Goal: Task Accomplishment & Management: Manage account settings

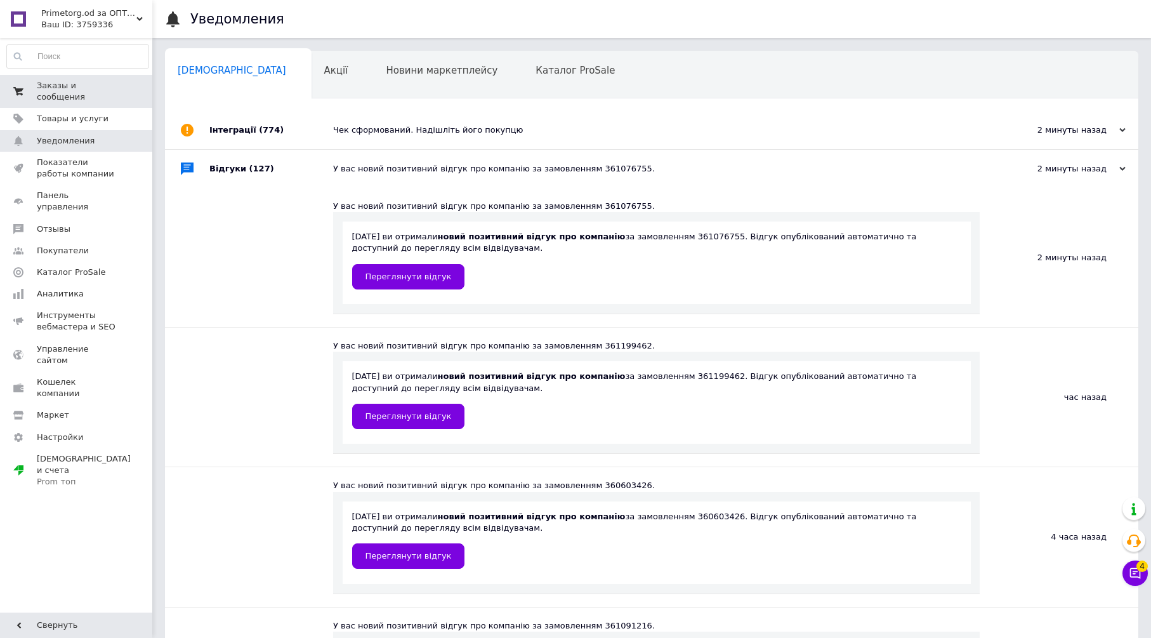
scroll to position [141, 0]
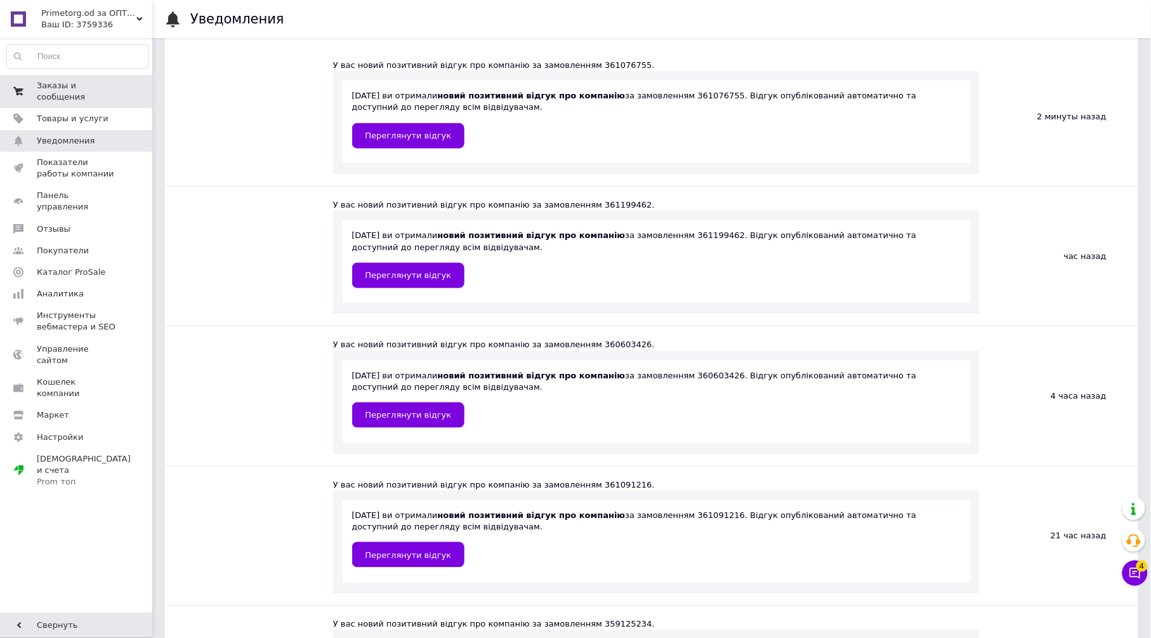
click at [74, 89] on span "Заказы и сообщения" at bounding box center [77, 91] width 81 height 23
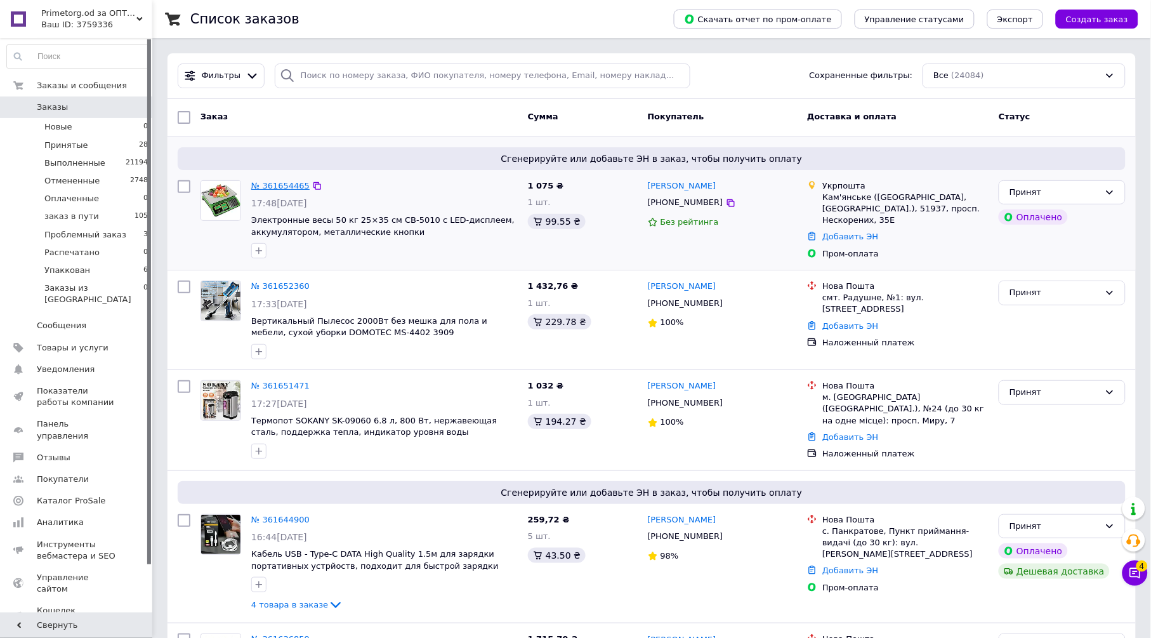
click at [275, 184] on link "№ 361654465" at bounding box center [280, 186] width 58 height 10
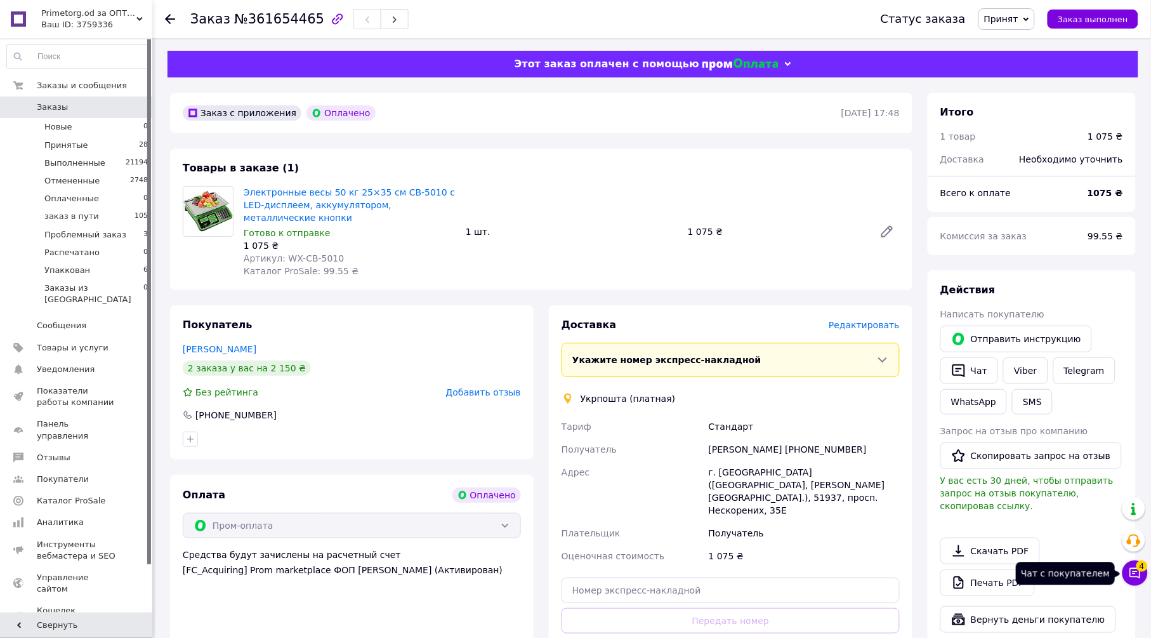
click at [1143, 572] on button "Чат с покупателем 4" at bounding box center [1134, 572] width 25 height 25
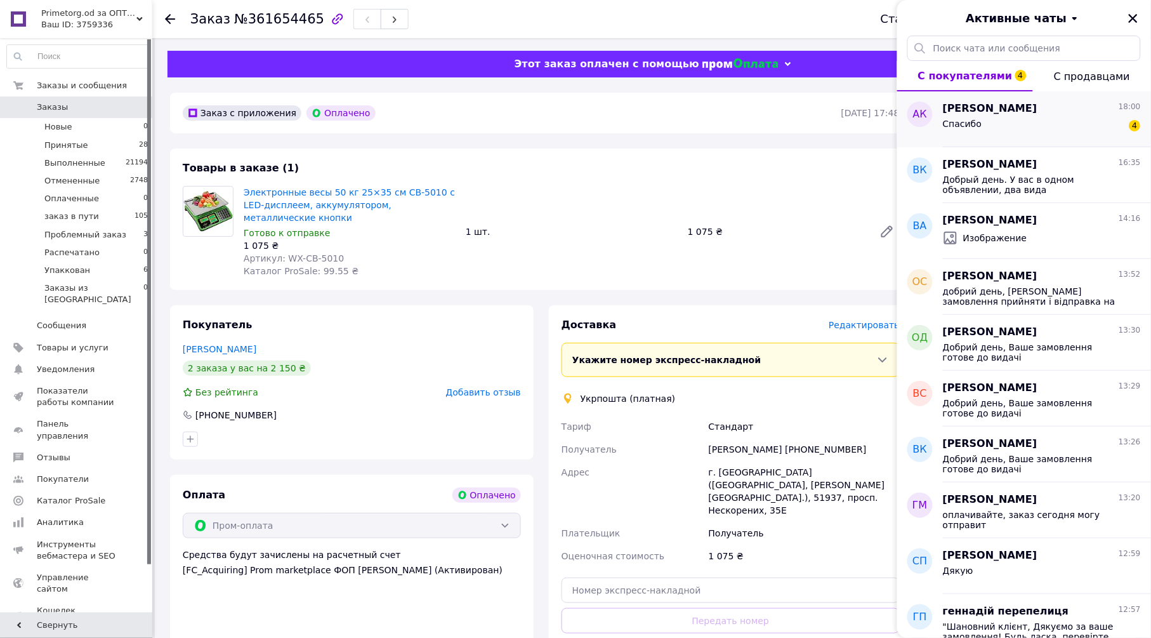
click at [1010, 125] on div "Спасибо 4" at bounding box center [1042, 126] width 198 height 20
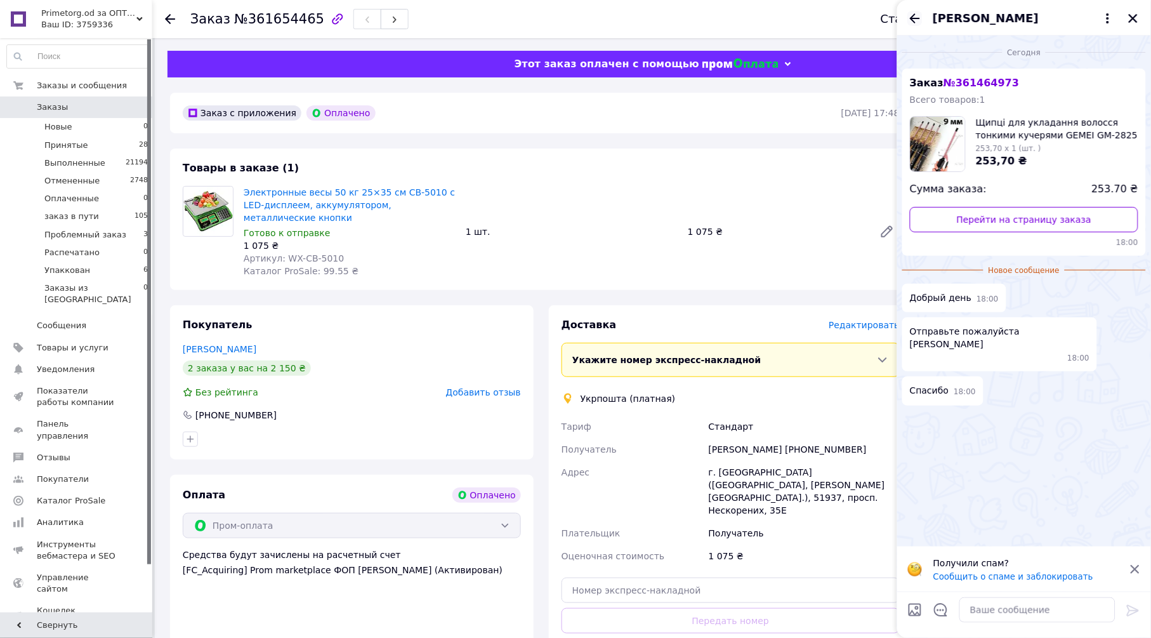
click at [914, 17] on icon "Назад" at bounding box center [914, 18] width 15 height 15
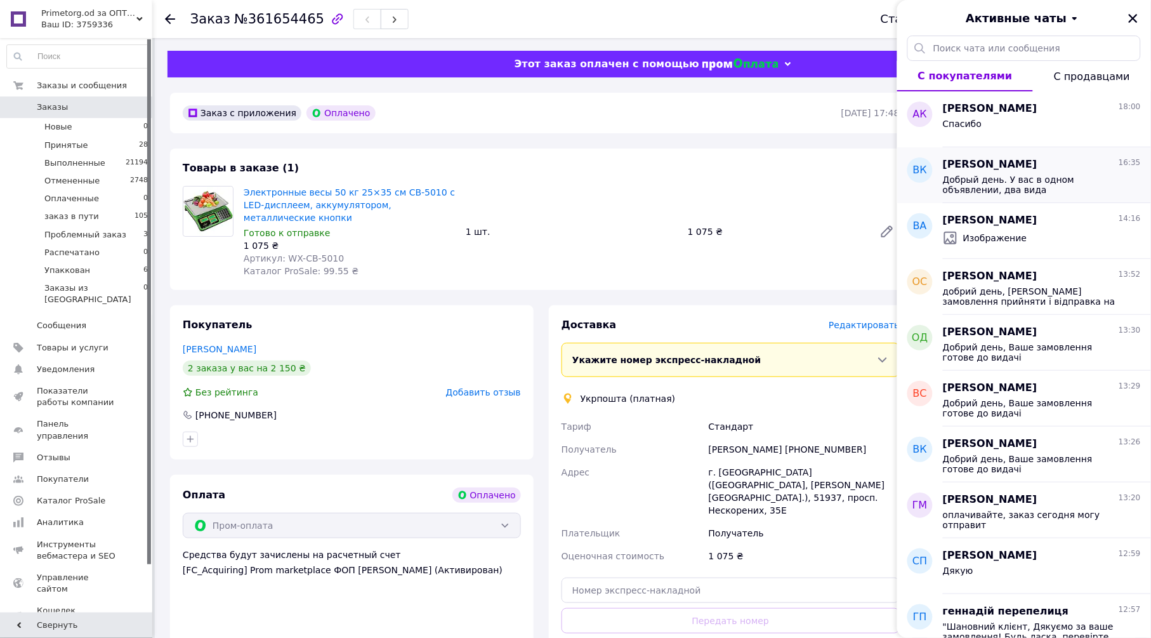
click at [1015, 181] on span "Добрый день. У вас в одном объявлении, два вида кастрюль(видно по ручками и кры…" at bounding box center [1033, 184] width 180 height 20
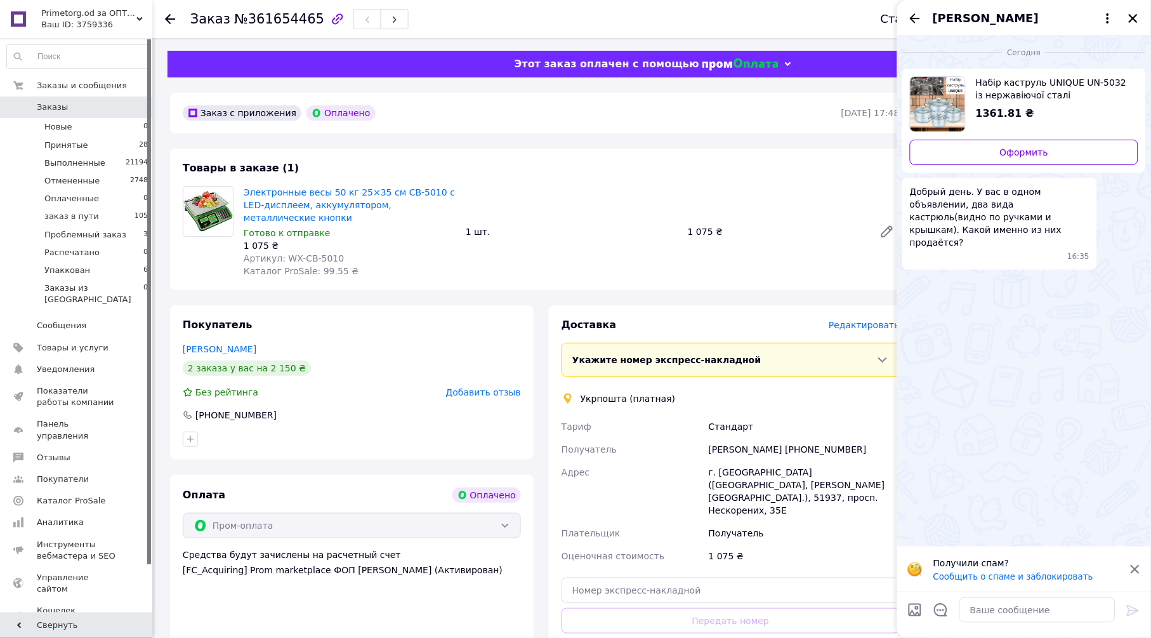
click at [1004, 81] on span "Набір каструль UNIQUE UN-5032 із нержавіючої сталі Кришкою" at bounding box center [1052, 88] width 152 height 25
click at [980, 619] on textarea at bounding box center [1037, 609] width 156 height 25
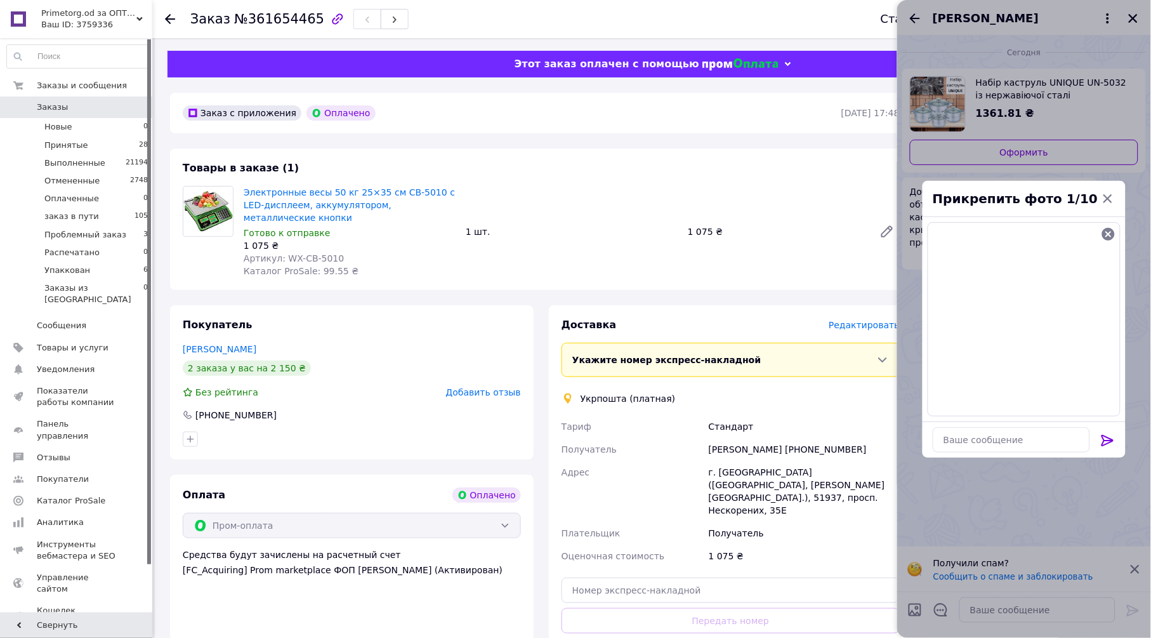
click at [1105, 440] on icon at bounding box center [1108, 440] width 12 height 11
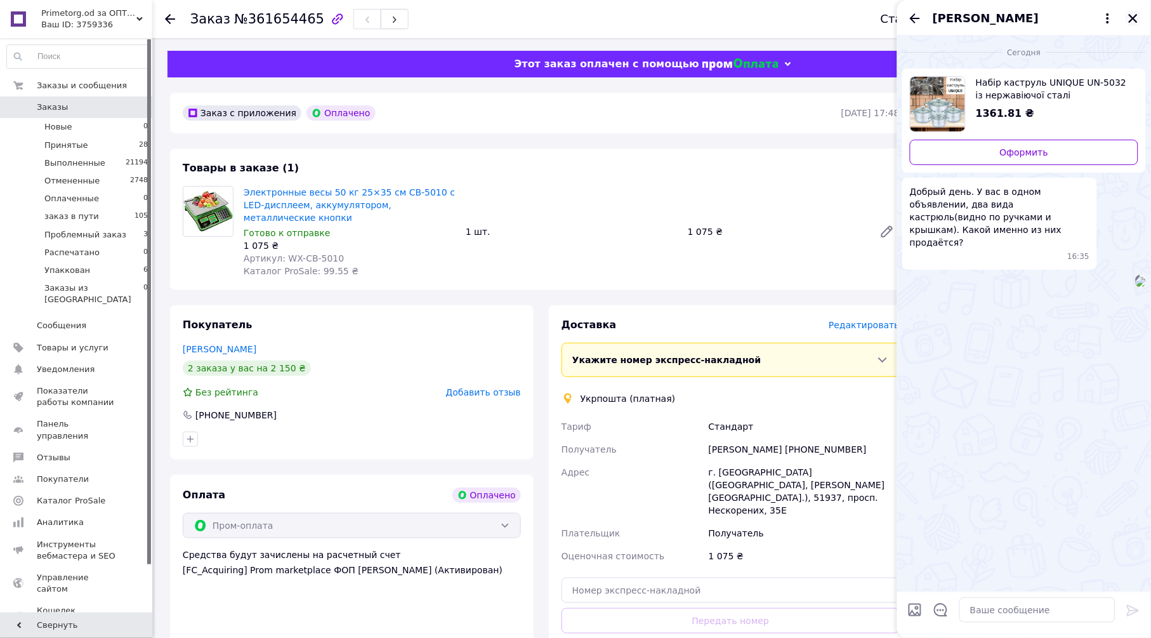
click at [1135, 15] on icon "Закрыть" at bounding box center [1133, 18] width 11 height 11
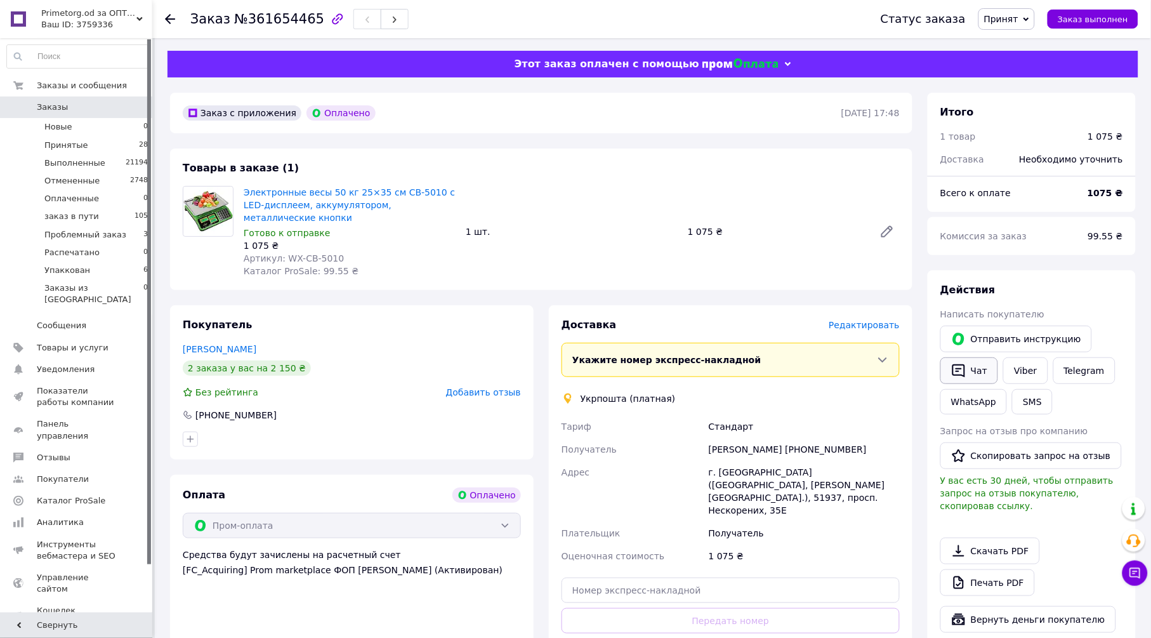
click at [982, 370] on button "Чат" at bounding box center [969, 370] width 58 height 27
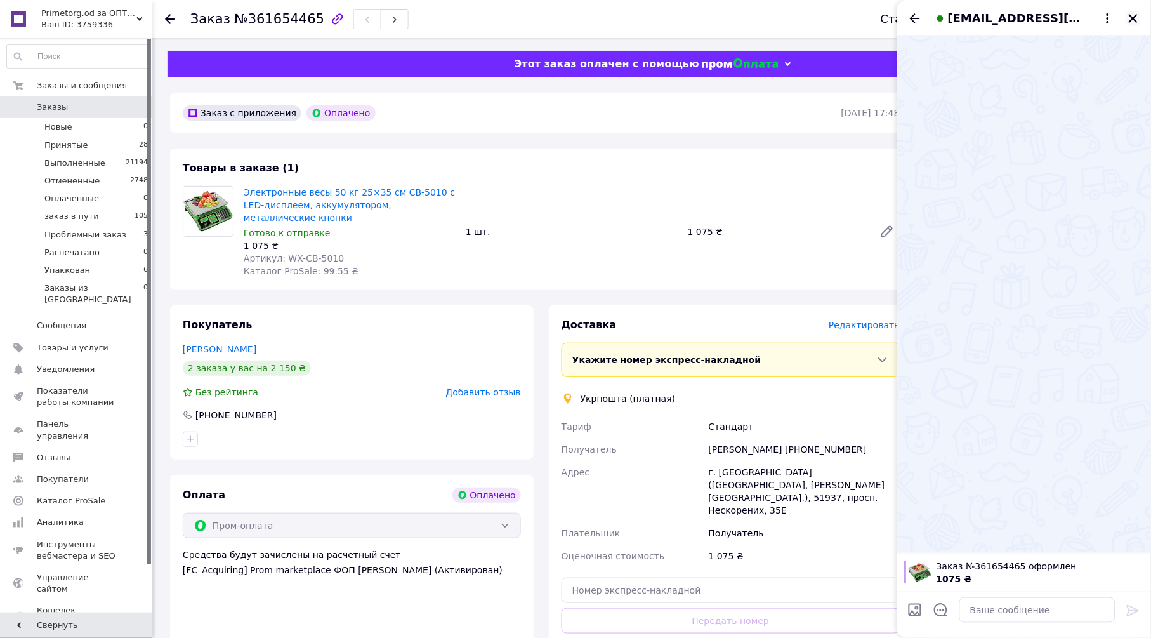
click at [1136, 16] on icon "Закрыть" at bounding box center [1133, 18] width 11 height 11
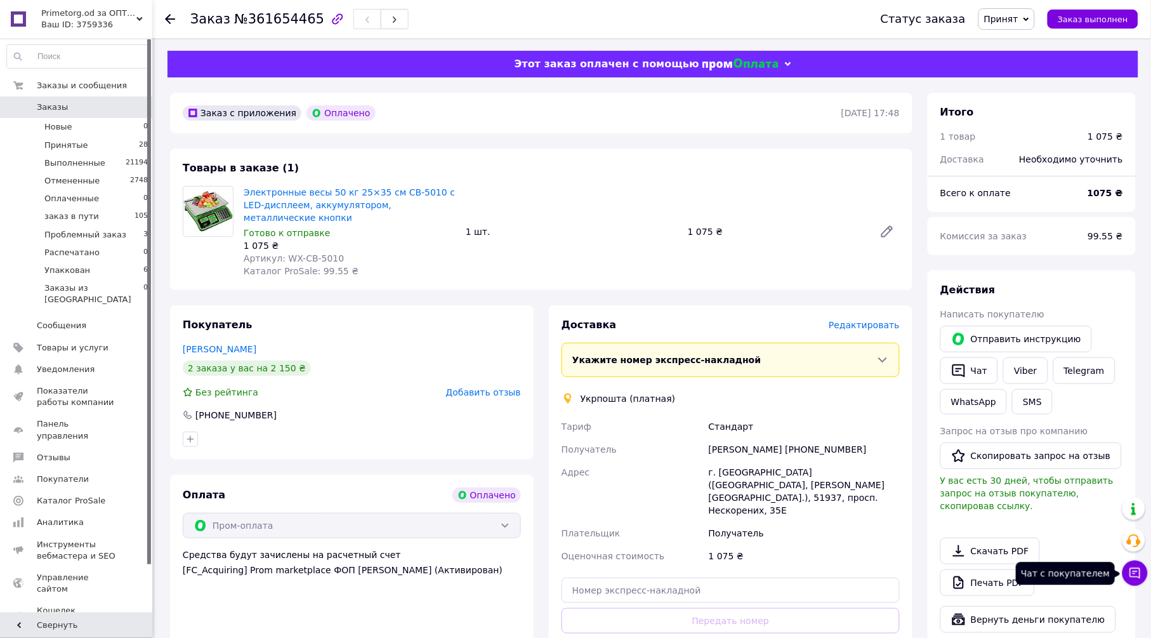
click at [1136, 573] on icon at bounding box center [1135, 573] width 13 height 13
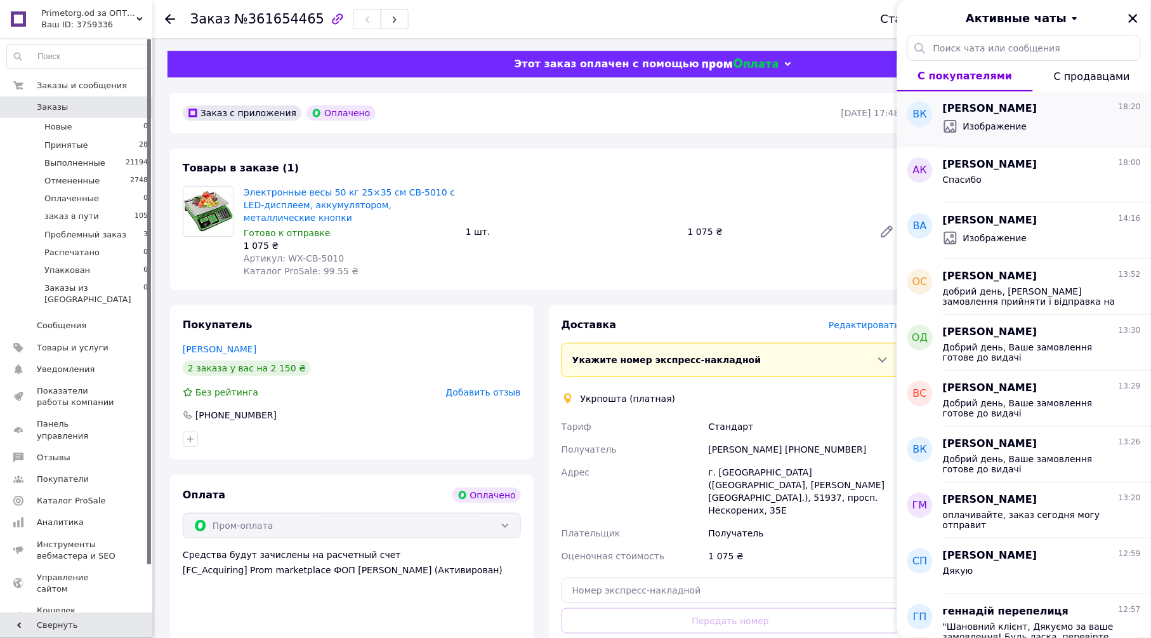
click at [991, 111] on span "Вячеслав Кухаренко" at bounding box center [990, 109] width 95 height 15
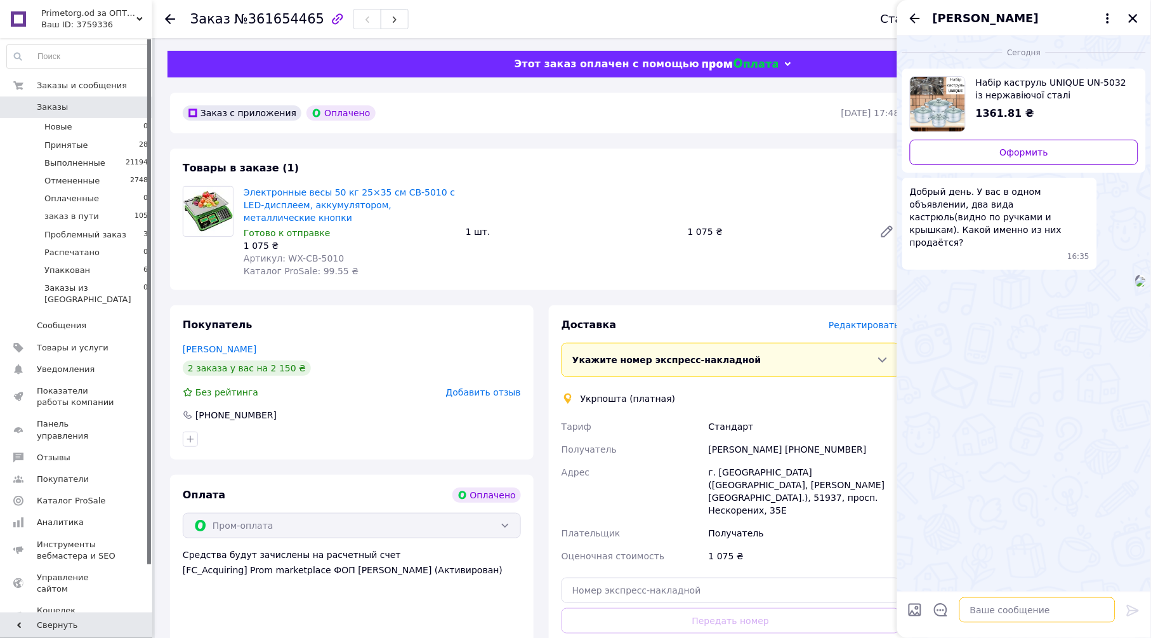
click at [1003, 619] on textarea at bounding box center [1037, 609] width 156 height 25
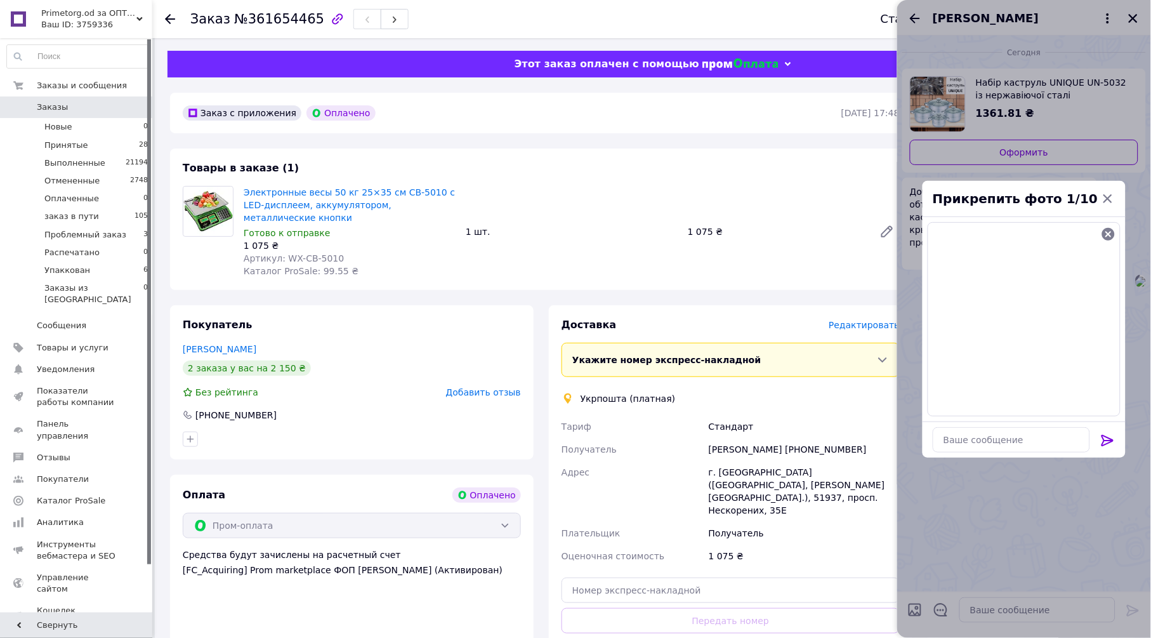
click at [1104, 444] on icon at bounding box center [1108, 440] width 12 height 11
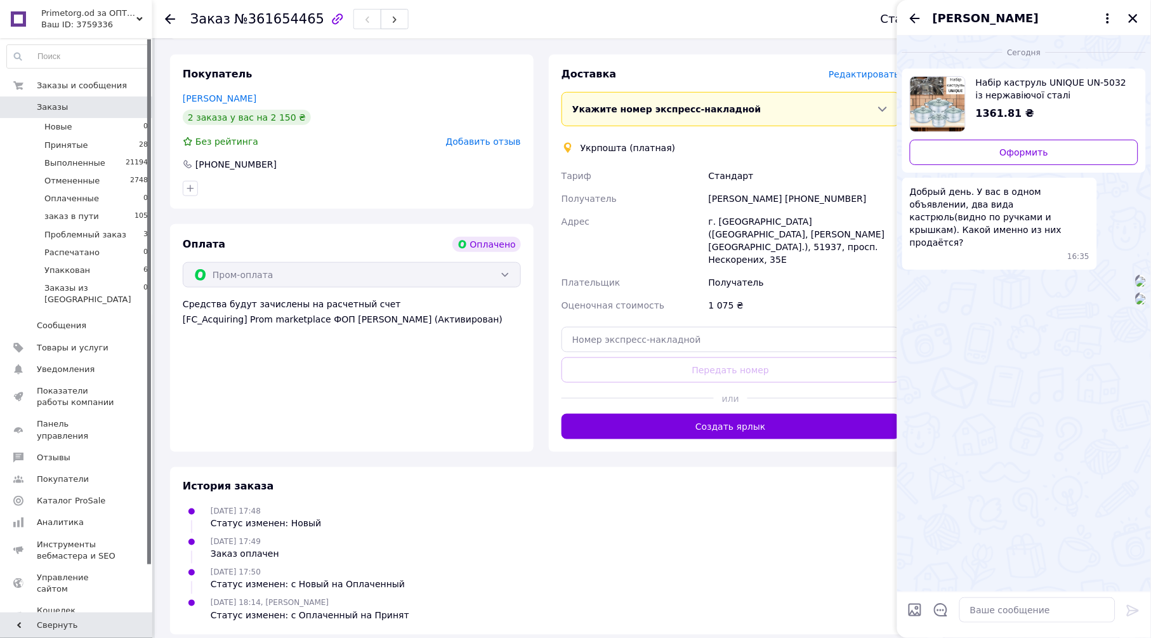
scroll to position [305, 0]
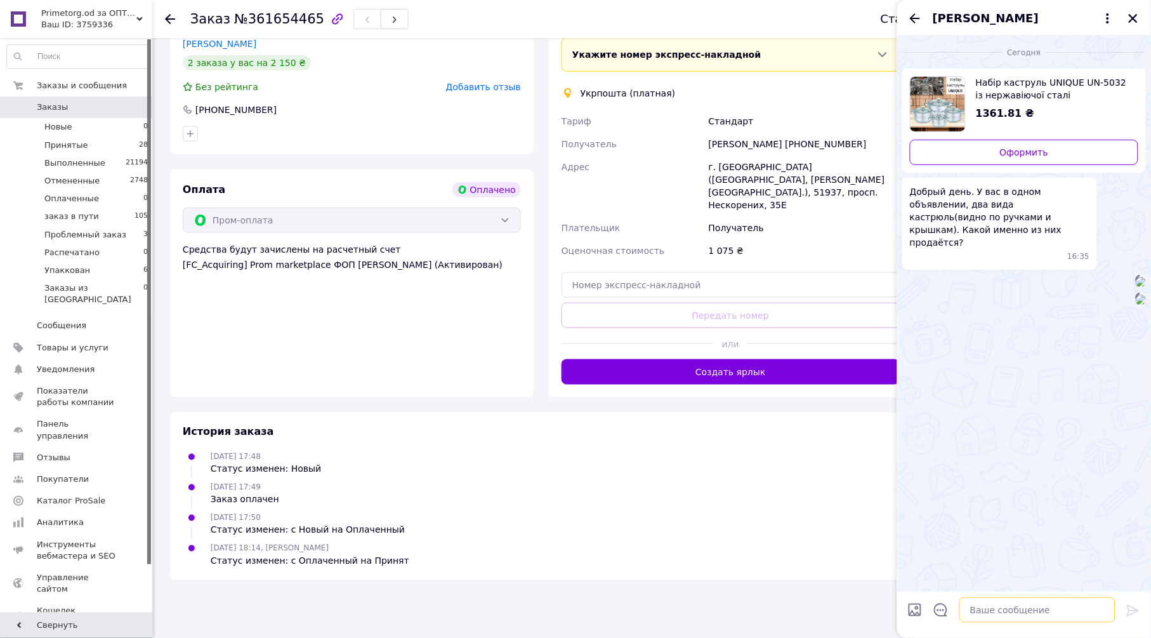
click at [978, 615] on textarea at bounding box center [1037, 609] width 156 height 25
type textarea "Добрый вечерь, товар есть в наличии и могу отправить"
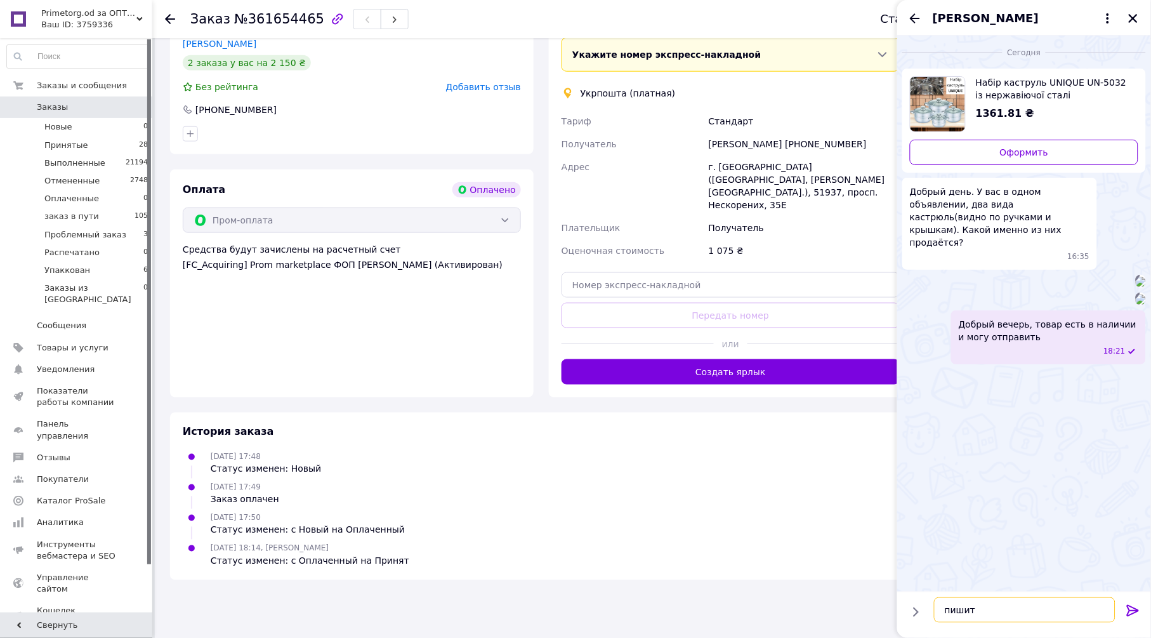
type textarea "пишите"
click at [1138, 16] on icon "Закрыть" at bounding box center [1133, 18] width 11 height 11
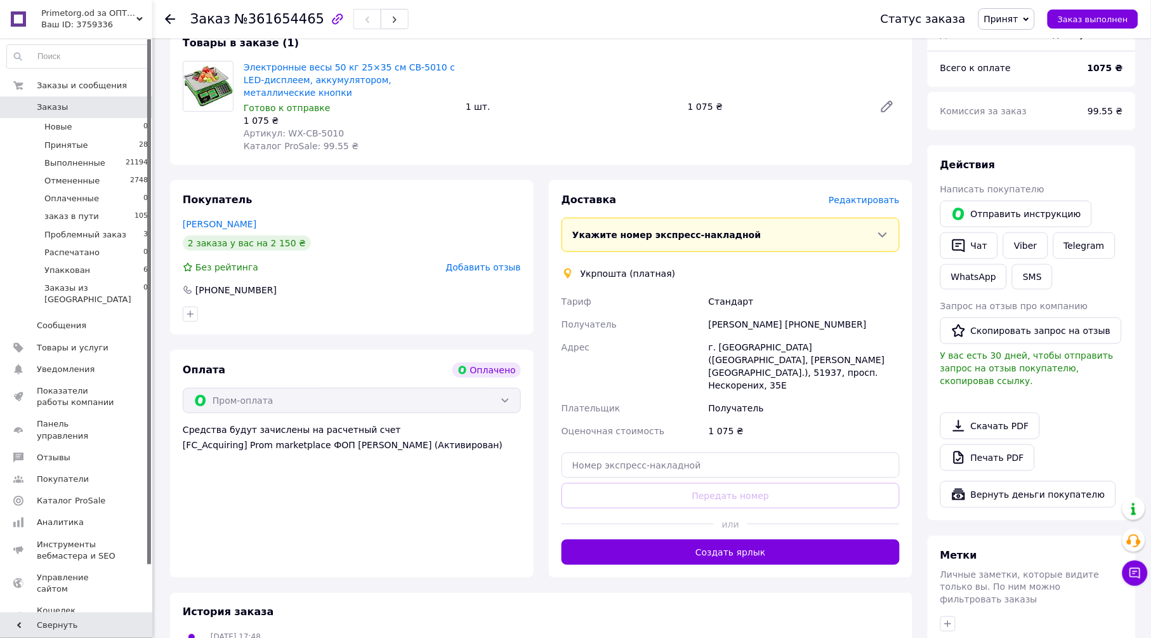
scroll to position [0, 0]
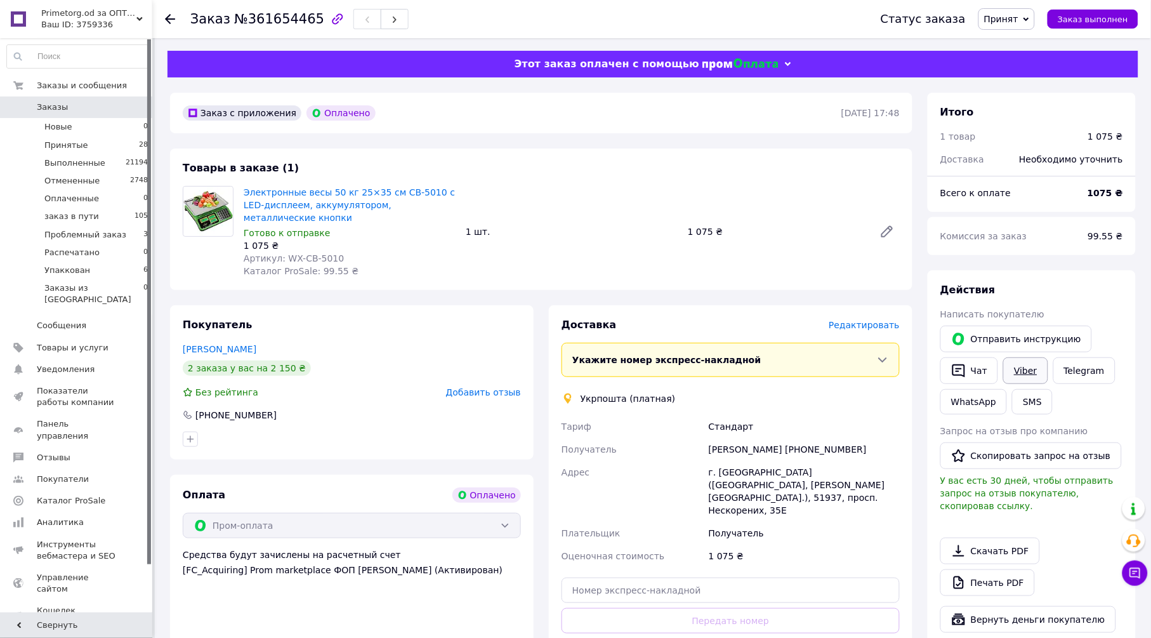
click at [1025, 370] on link "Viber" at bounding box center [1025, 370] width 44 height 27
click at [1022, 569] on link "Печать PDF" at bounding box center [987, 582] width 95 height 27
click at [1026, 369] on link "Viber" at bounding box center [1025, 370] width 44 height 27
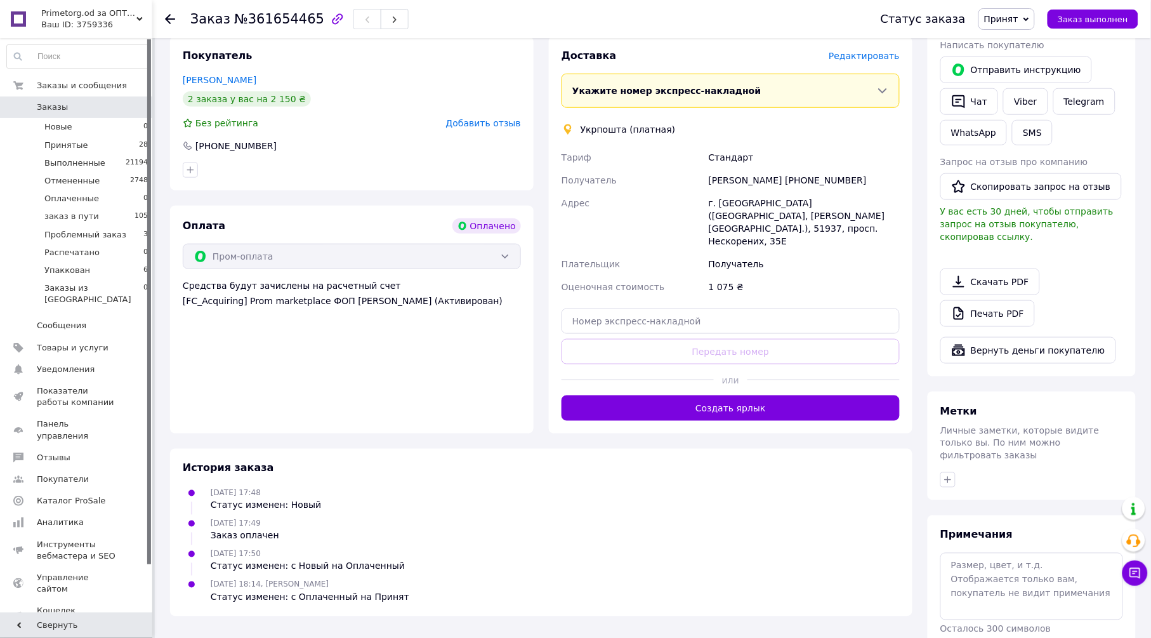
scroll to position [305, 0]
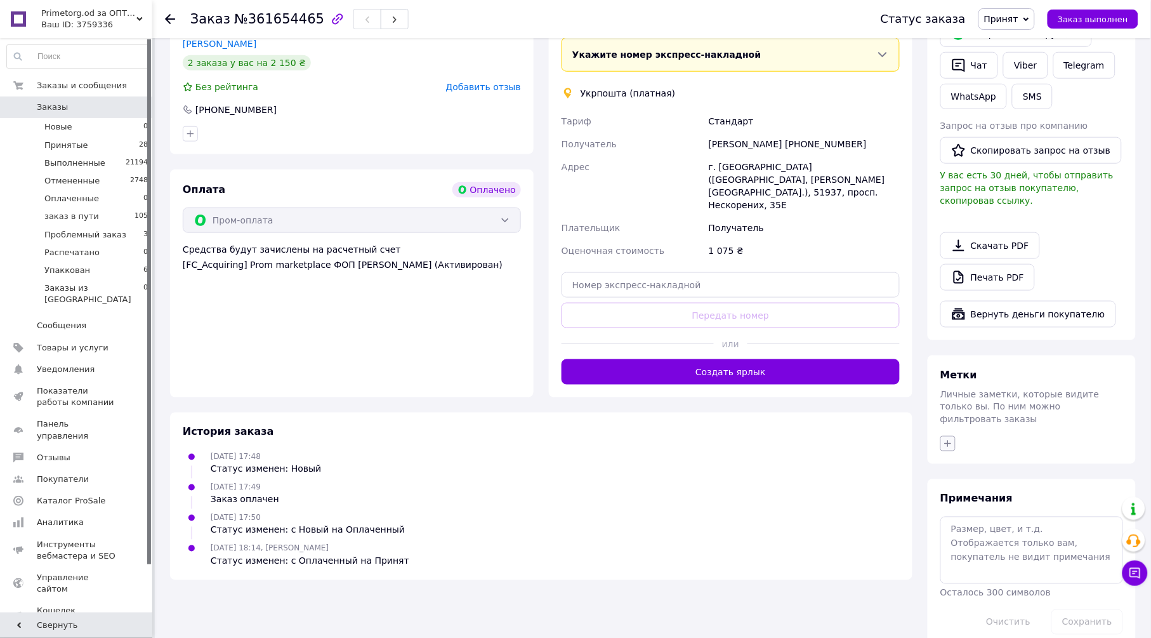
click at [950, 438] on icon "button" at bounding box center [948, 443] width 10 height 10
type input "нап"
click at [1005, 541] on label "написал в [GEOGRAPHIC_DATA]" at bounding box center [1004, 551] width 87 height 21
checkbox input "true"
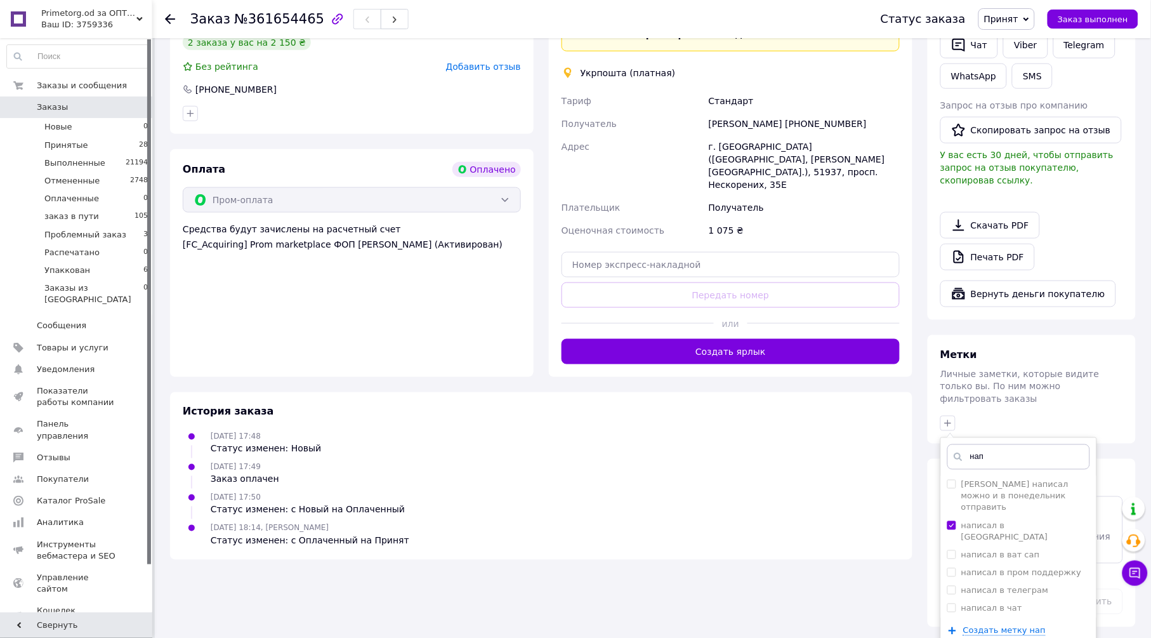
scroll to position [336, 0]
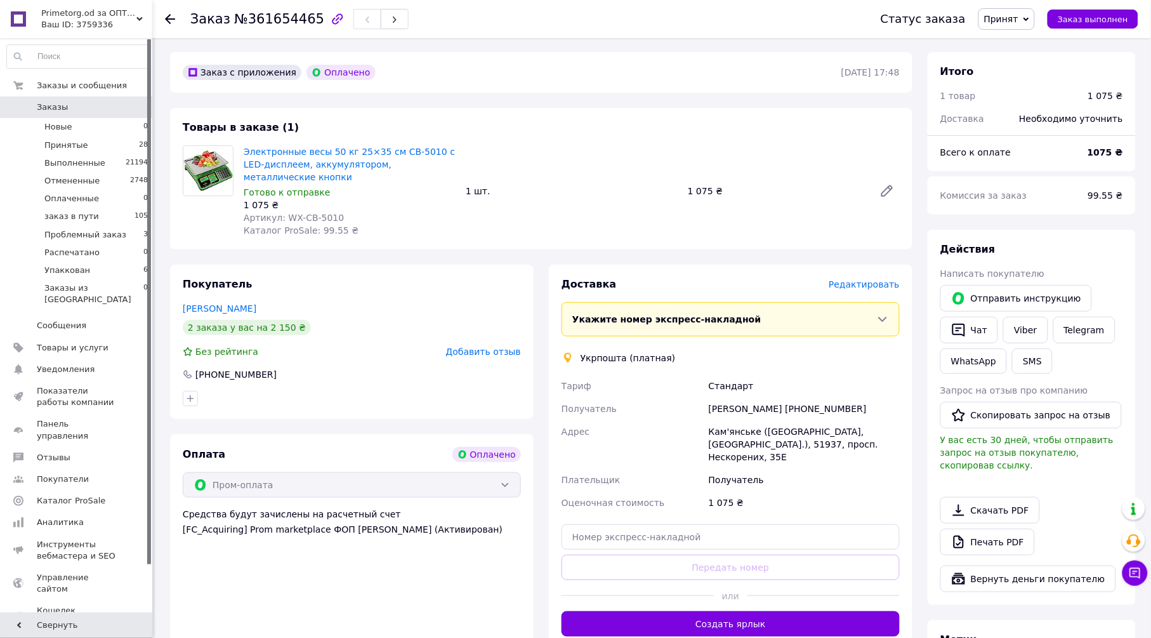
scroll to position [0, 0]
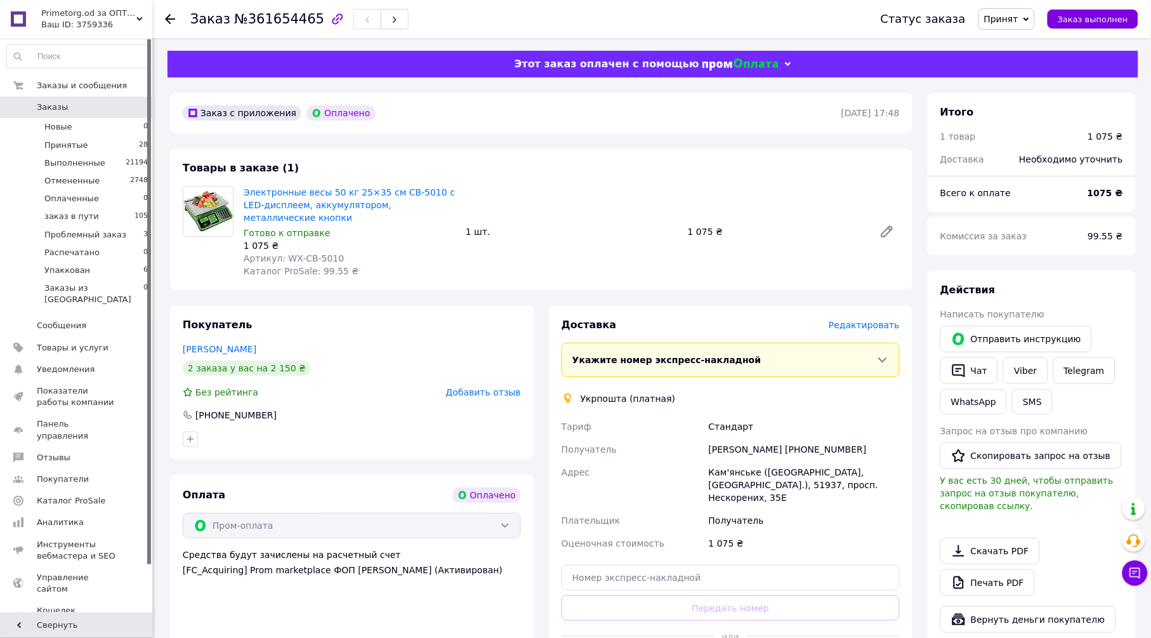
click at [168, 18] on icon at bounding box center [170, 19] width 10 height 10
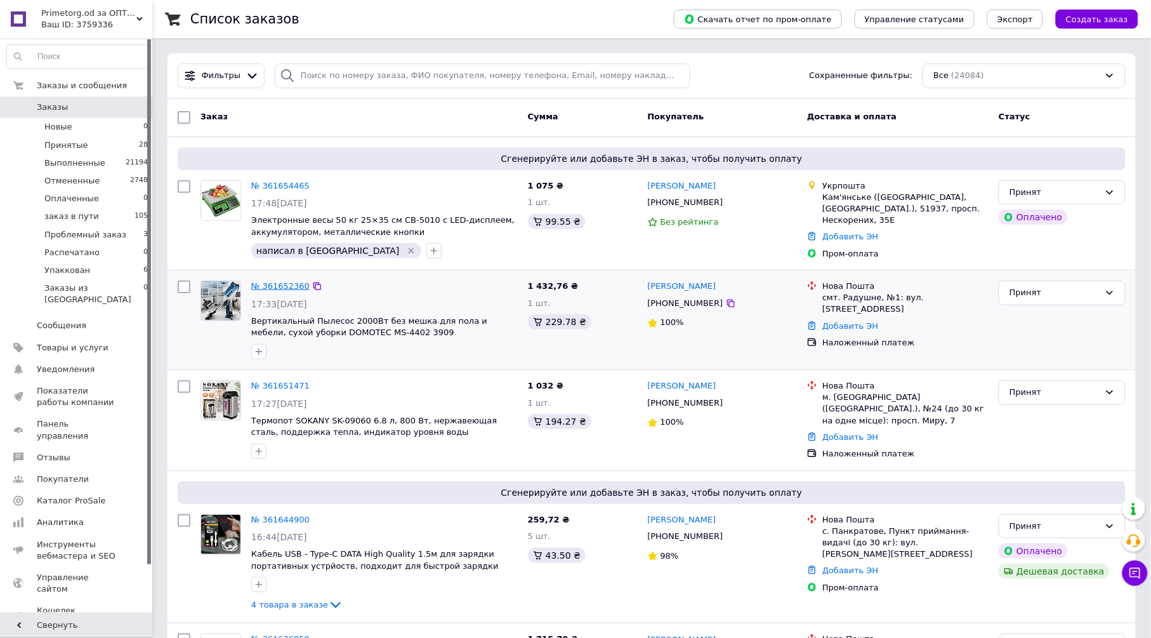
click at [277, 286] on link "№ 361652360" at bounding box center [280, 286] width 58 height 10
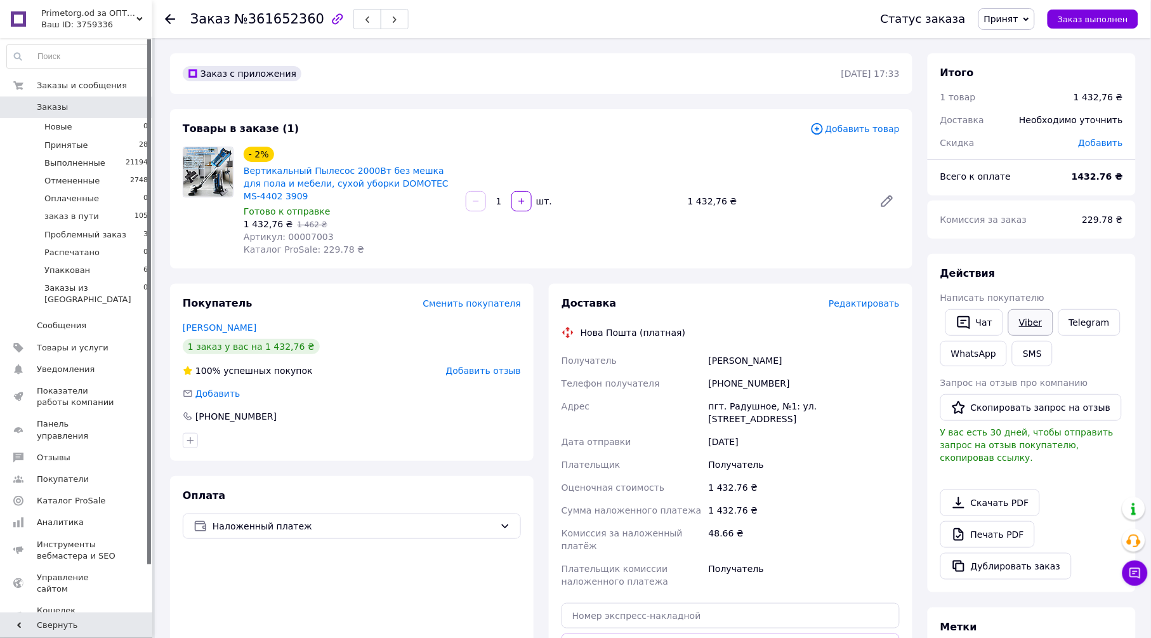
click at [1031, 320] on link "Viber" at bounding box center [1030, 322] width 44 height 27
click at [1002, 521] on link "Печать PDF" at bounding box center [987, 534] width 95 height 27
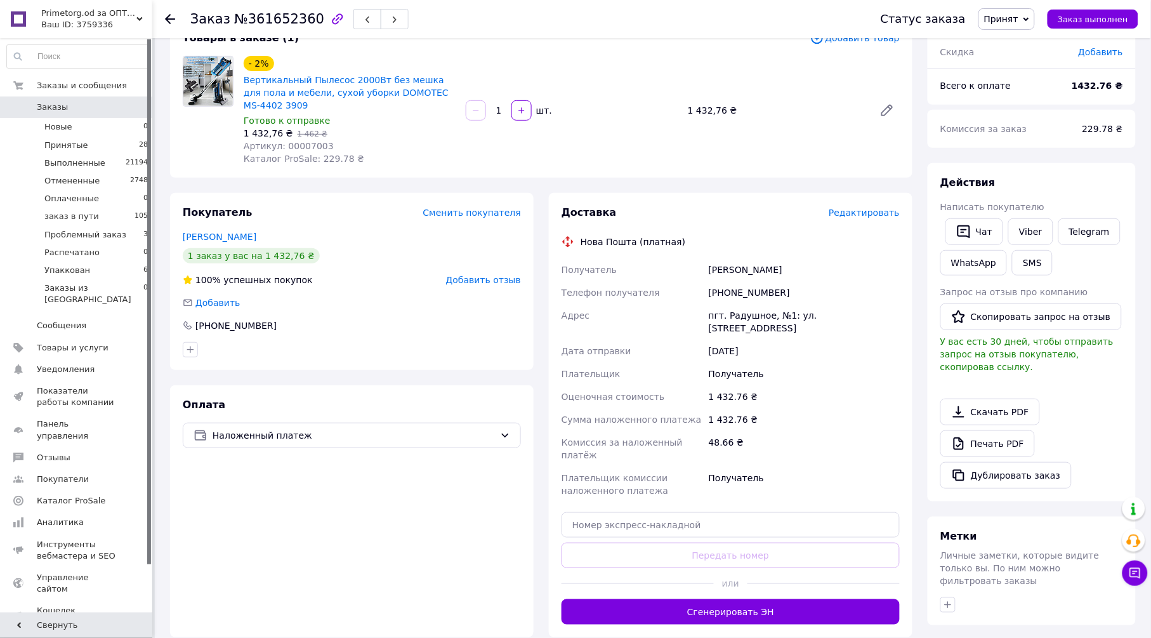
scroll to position [211, 0]
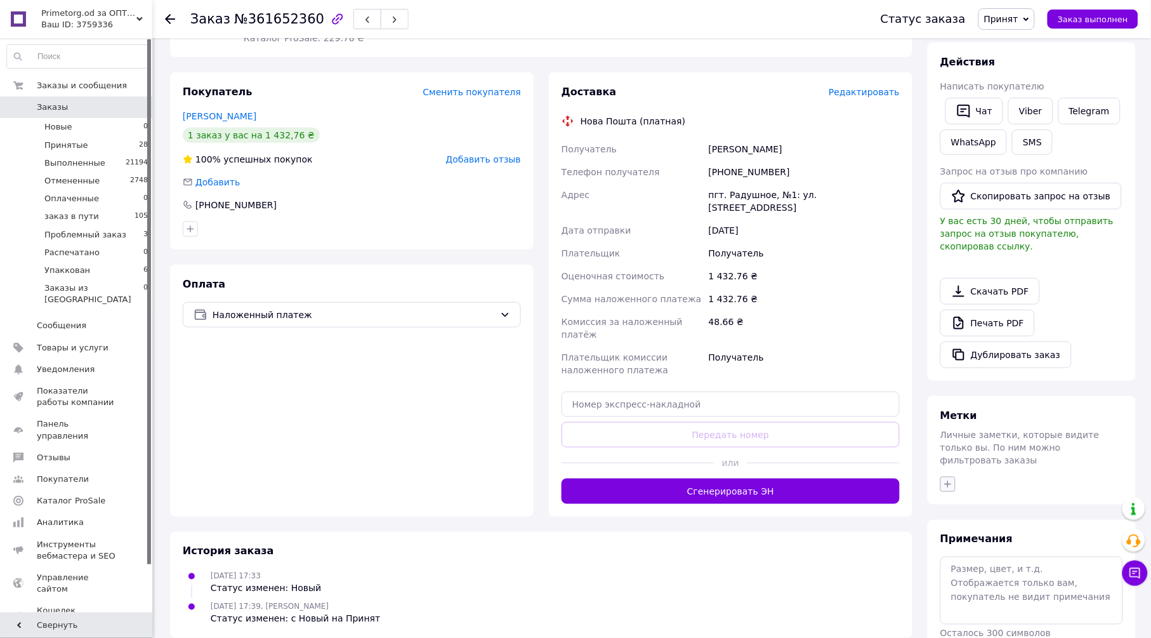
click at [945, 479] on icon "button" at bounding box center [948, 484] width 10 height 10
type input "нап"
click at [991, 581] on label "написал в [GEOGRAPHIC_DATA]" at bounding box center [1004, 591] width 87 height 21
checkbox input "true"
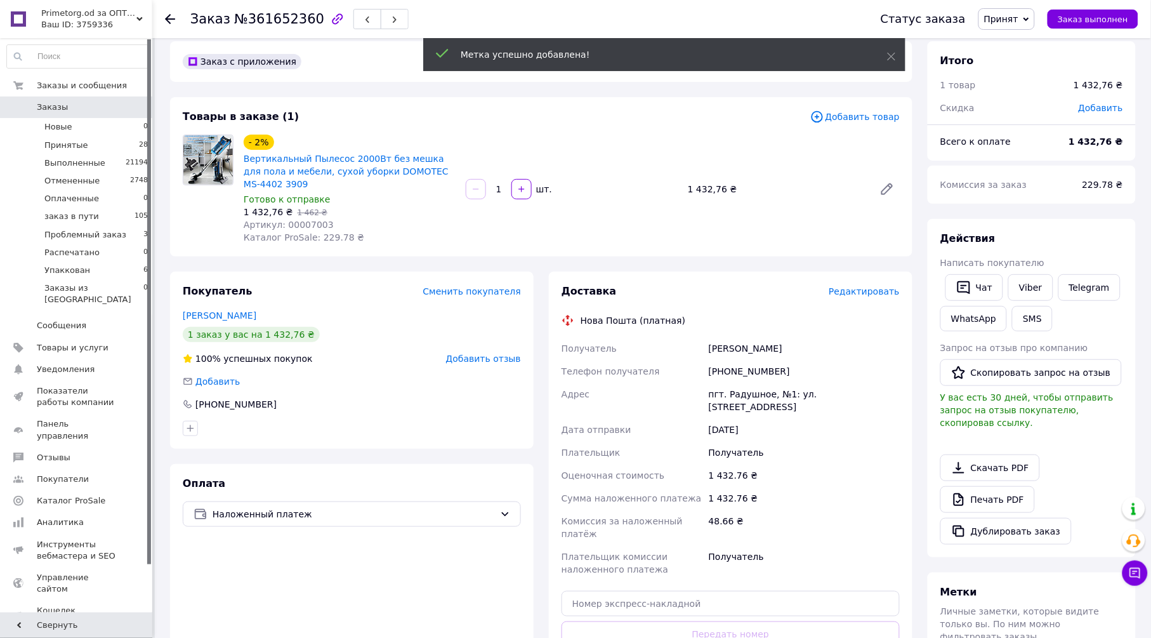
scroll to position [0, 0]
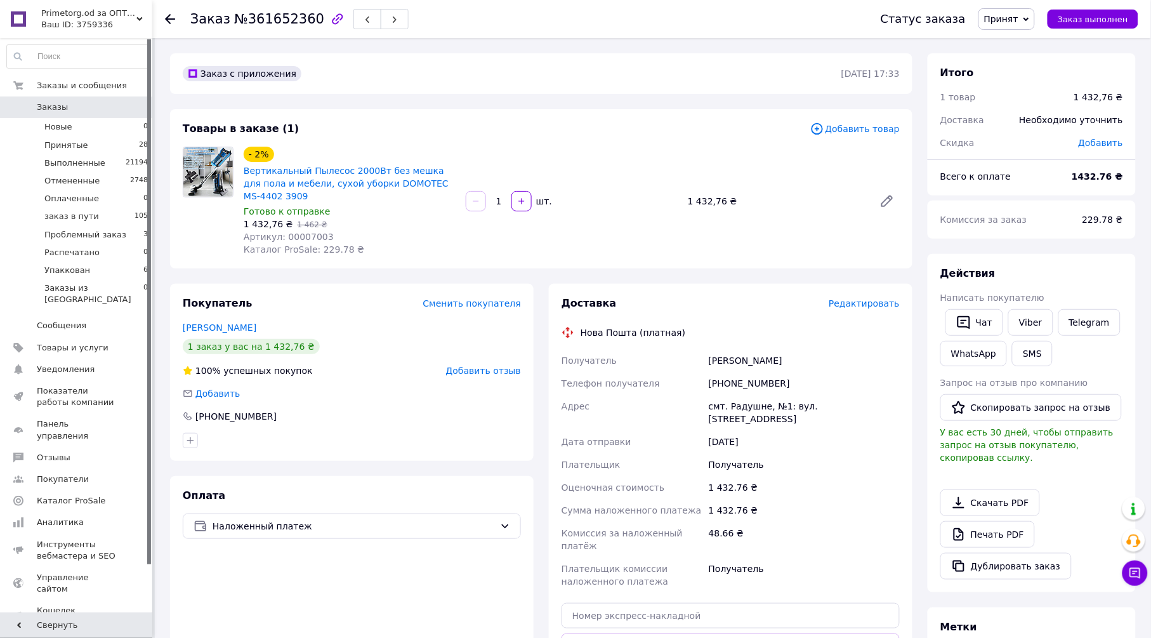
click at [169, 20] on icon at bounding box center [170, 19] width 10 height 10
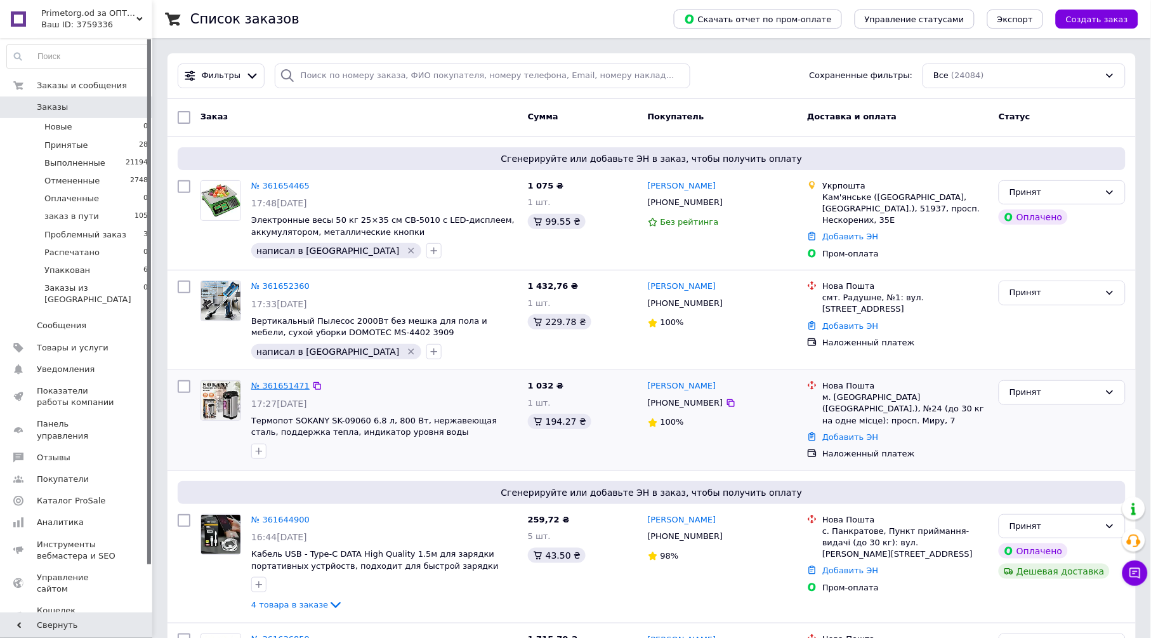
click at [282, 384] on link "№ 361651471" at bounding box center [280, 386] width 58 height 10
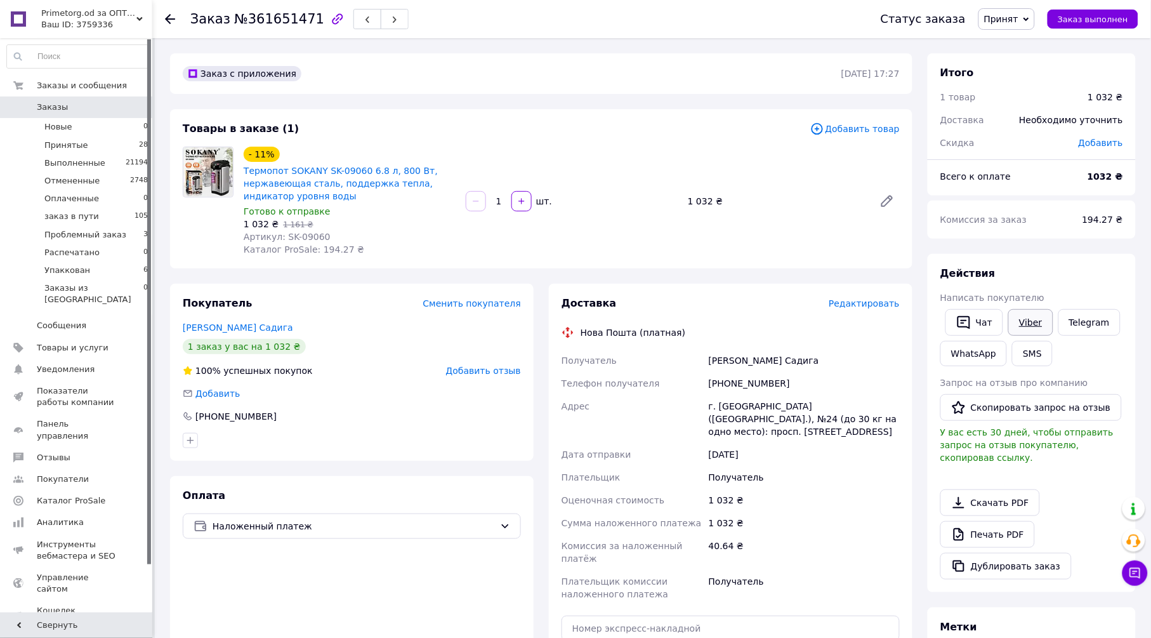
click at [1018, 320] on link "Viber" at bounding box center [1030, 322] width 44 height 27
click at [992, 521] on link "Печать PDF" at bounding box center [987, 534] width 95 height 27
click at [1080, 320] on link "Telegram" at bounding box center [1089, 322] width 62 height 27
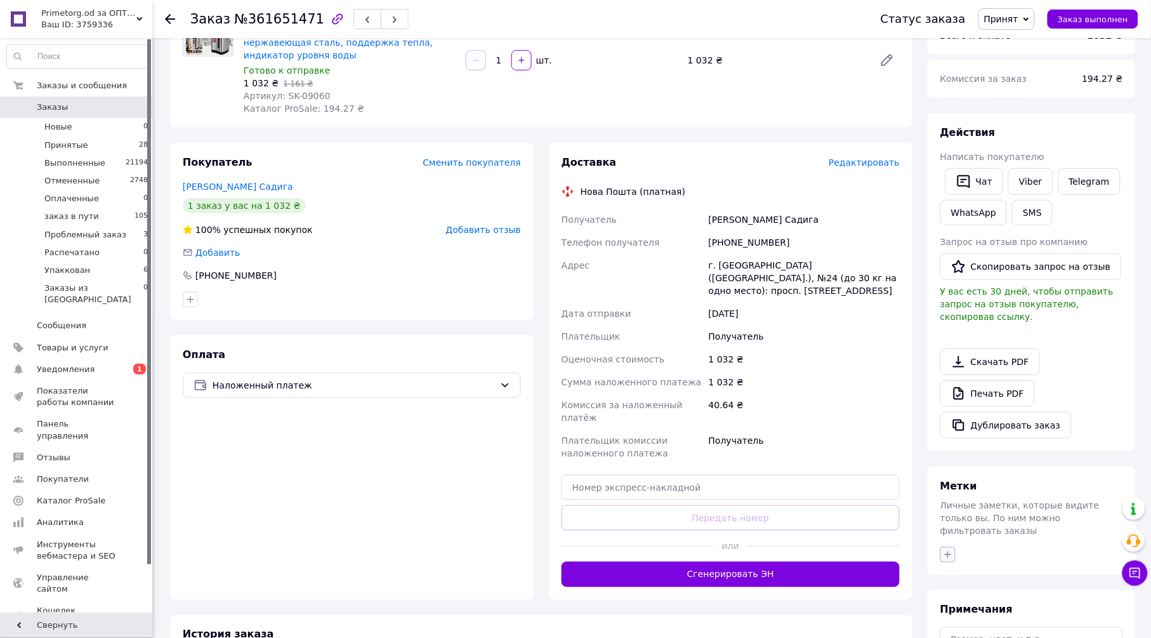
click at [941, 547] on button "button" at bounding box center [947, 554] width 15 height 15
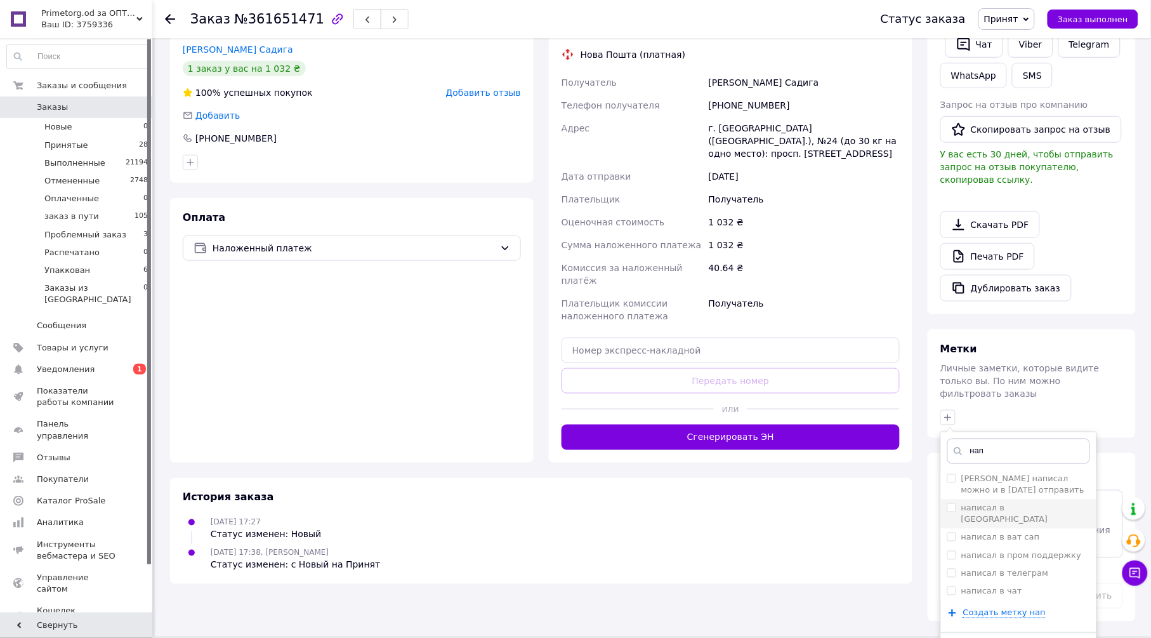
scroll to position [282, 0]
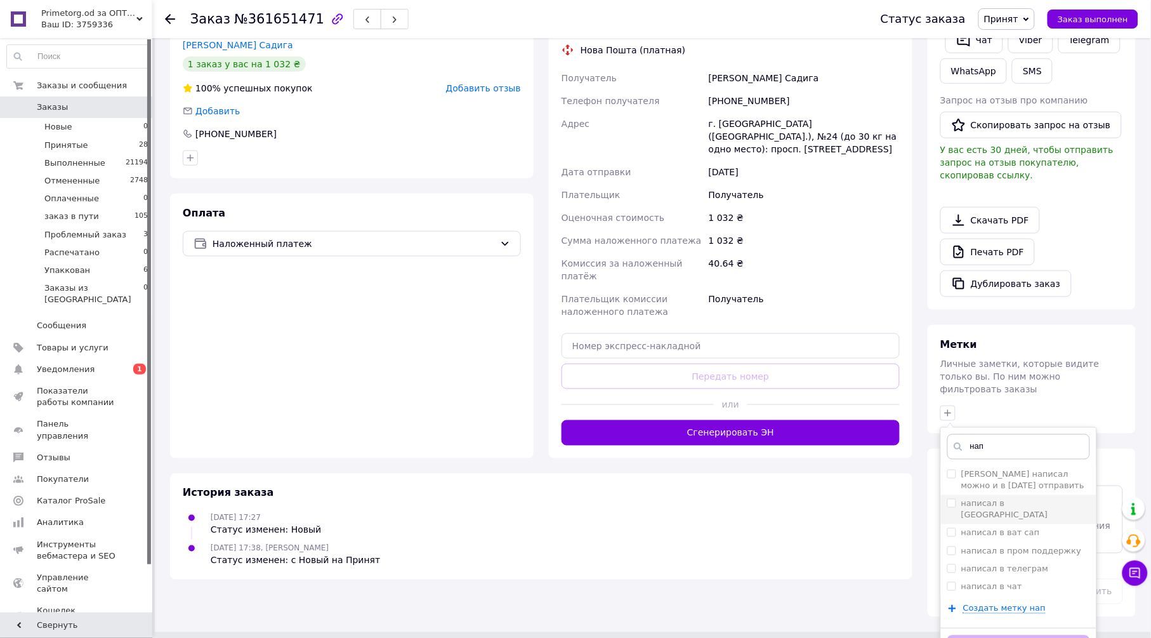
type input "нап"
click at [1034, 498] on div "написал в вайвер" at bounding box center [1018, 509] width 143 height 23
checkbox input "true"
click at [1015, 564] on label "написал в телеграм" at bounding box center [1005, 569] width 88 height 10
checkbox input "true"
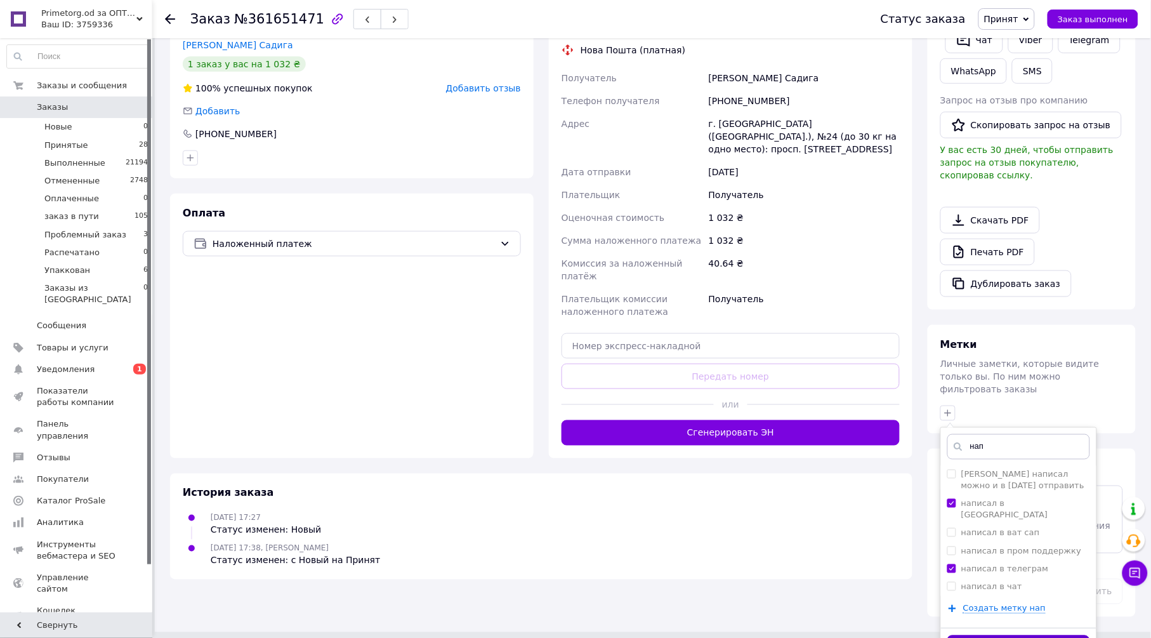
click at [1030, 635] on button "Добавить метку" at bounding box center [1018, 647] width 143 height 25
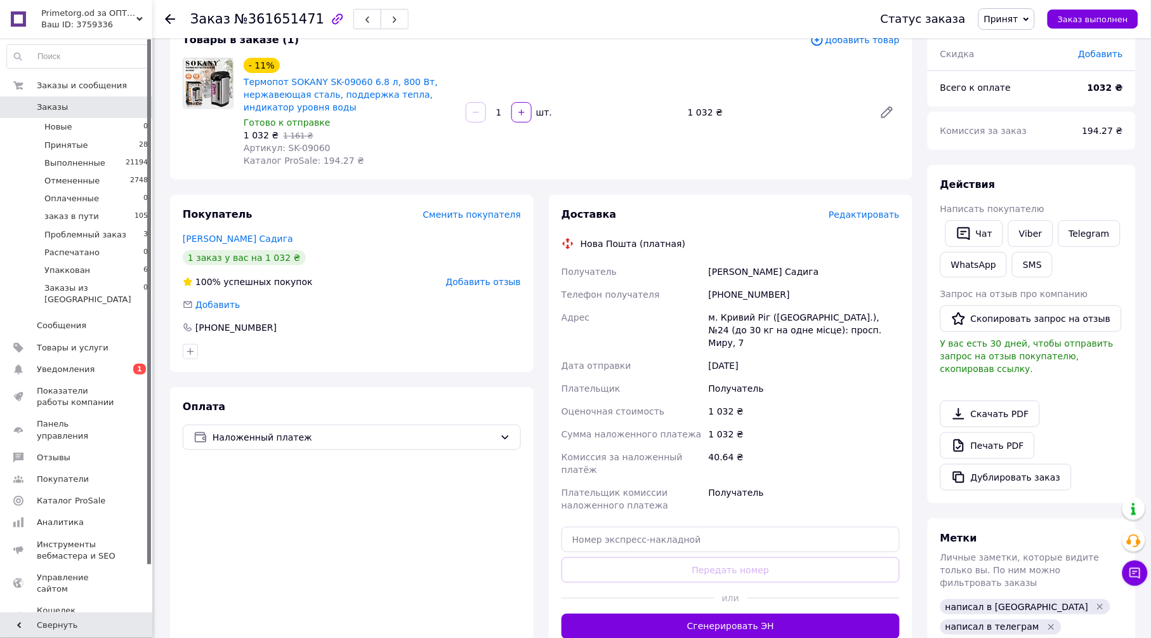
scroll to position [71, 0]
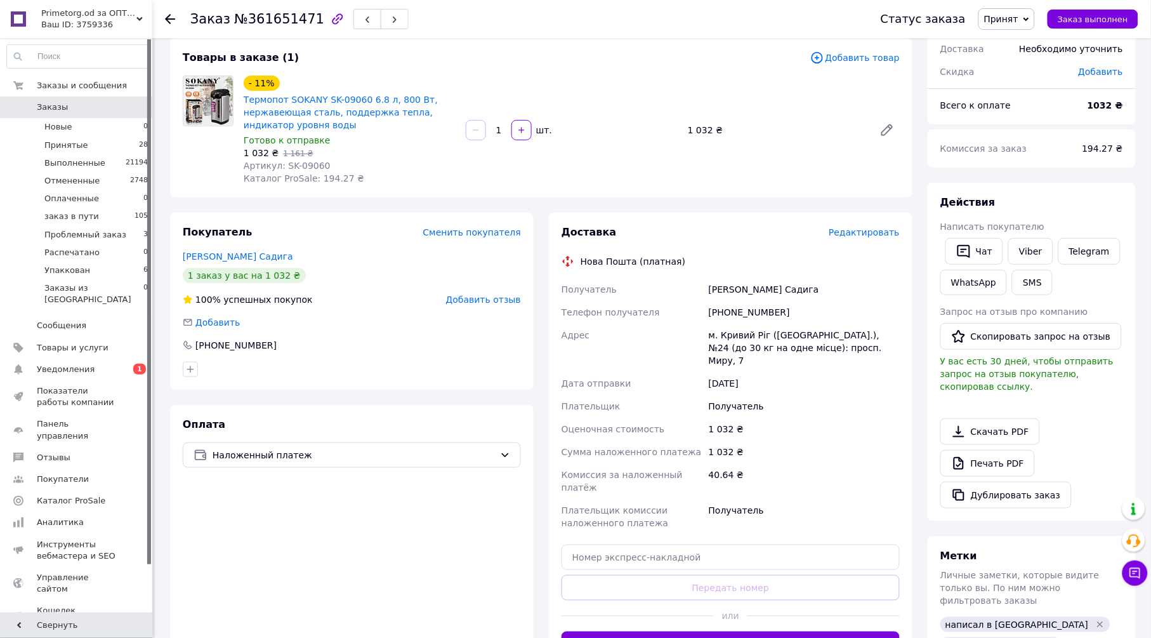
click at [166, 15] on icon at bounding box center [170, 19] width 10 height 10
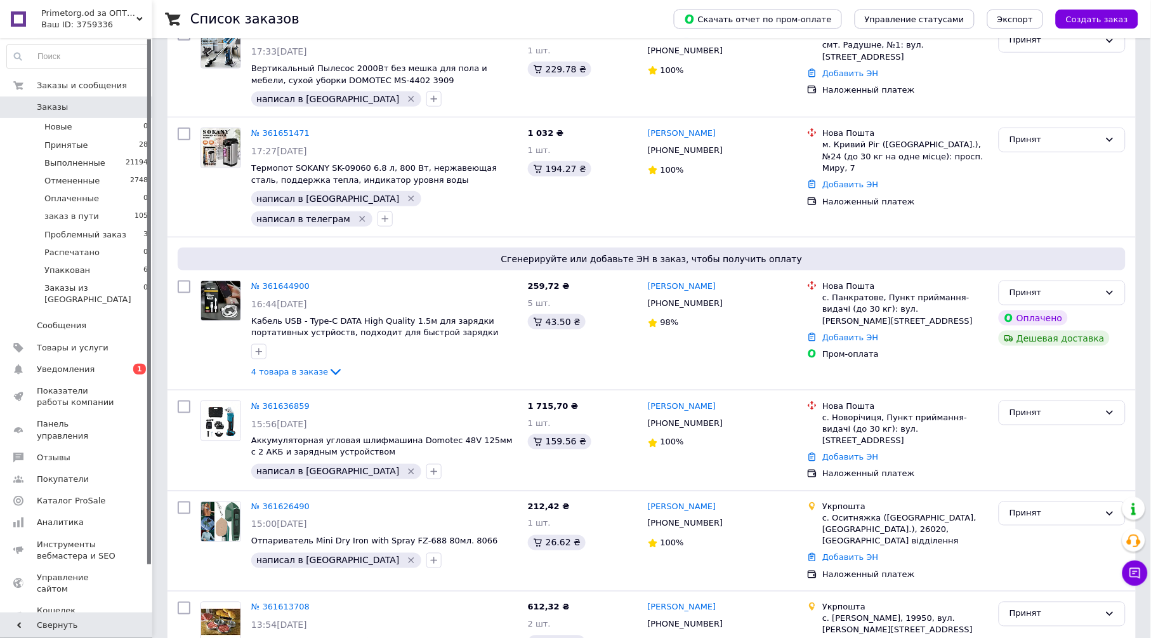
scroll to position [282, 0]
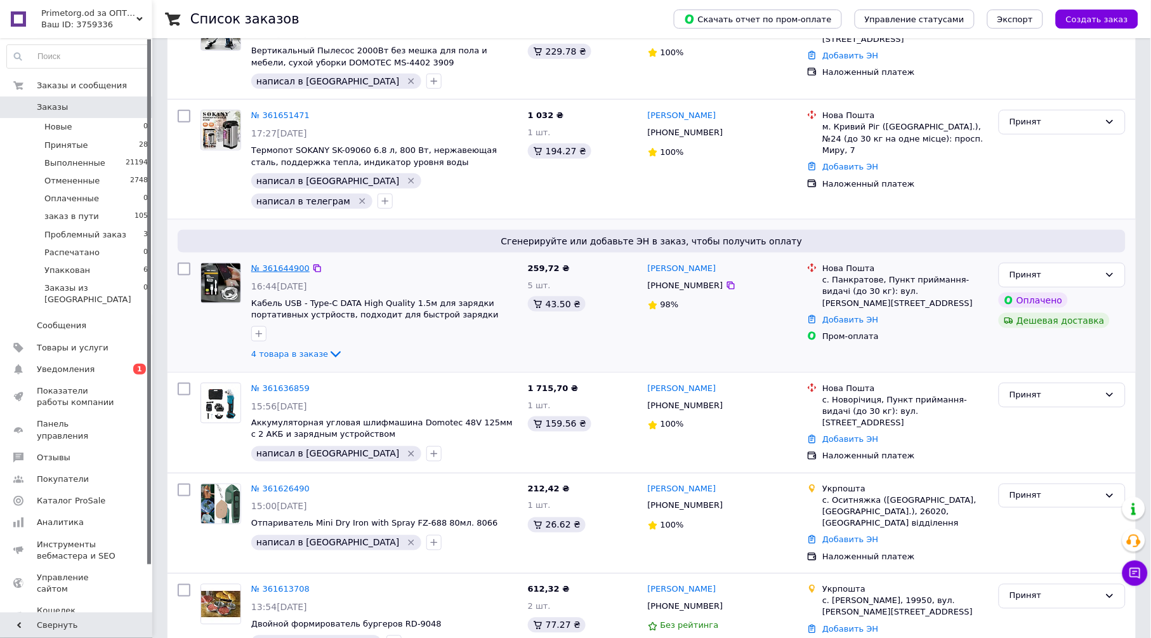
click at [280, 263] on link "№ 361644900" at bounding box center [280, 268] width 58 height 10
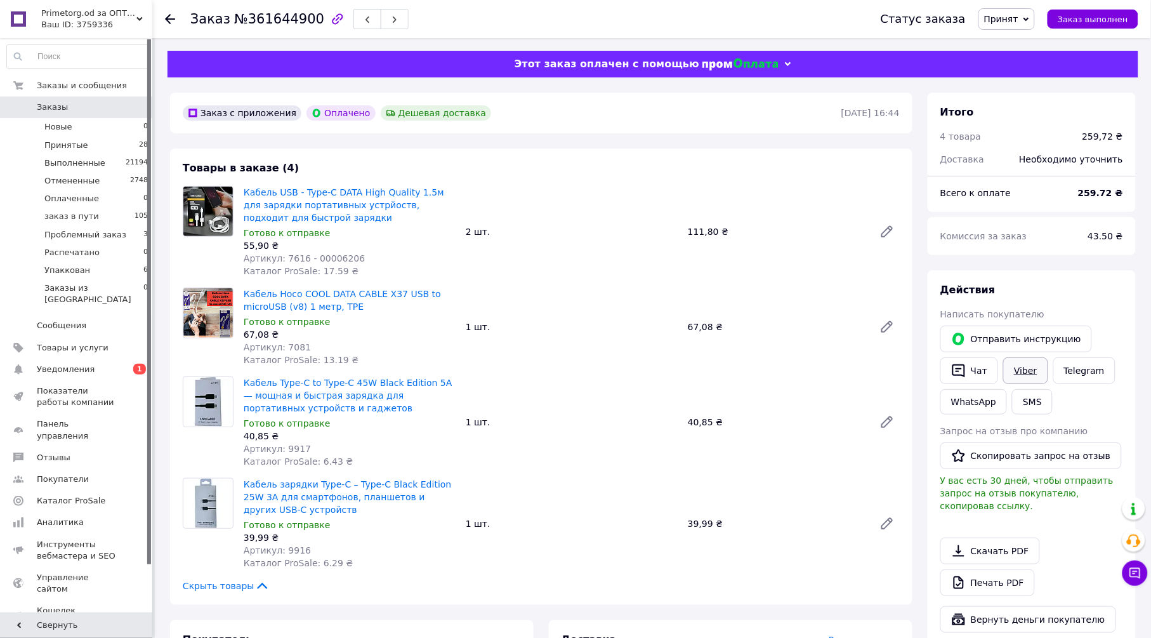
click at [1024, 362] on link "Viber" at bounding box center [1025, 370] width 44 height 27
click at [1001, 569] on link "Печать PDF" at bounding box center [987, 582] width 95 height 27
click at [1033, 376] on link "Viber" at bounding box center [1025, 370] width 44 height 27
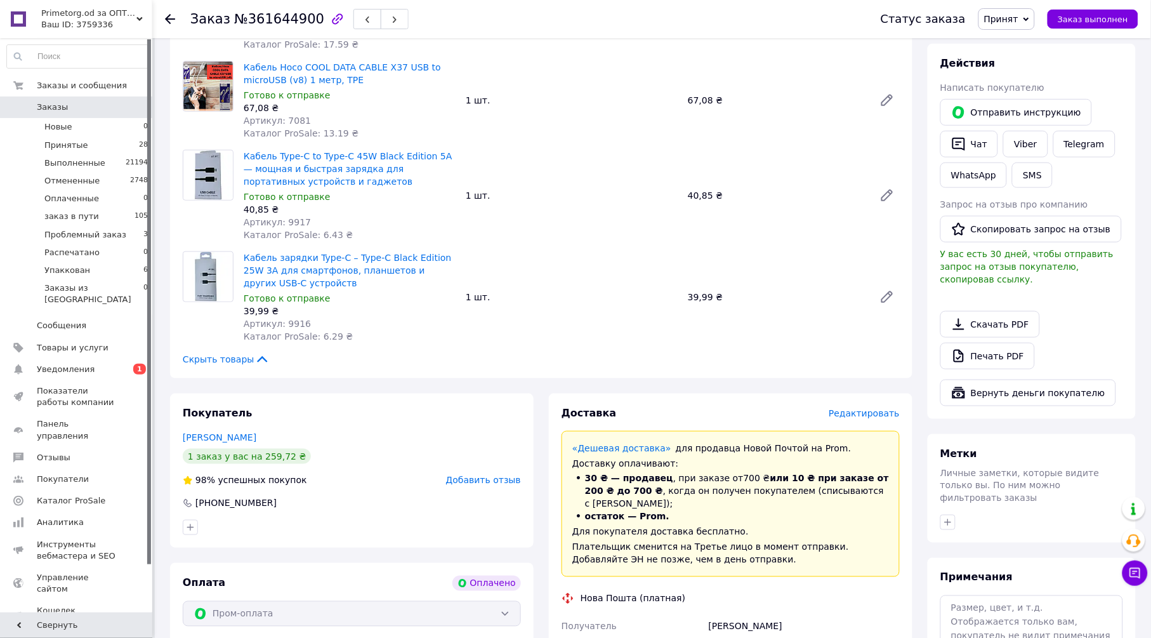
scroll to position [352, 0]
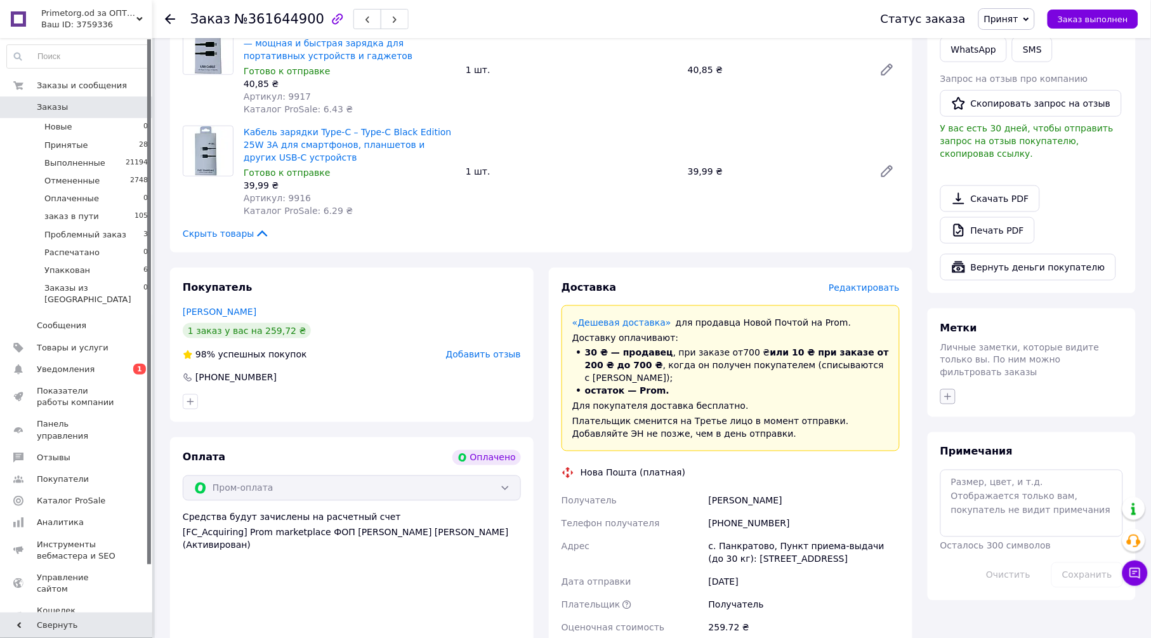
click at [956, 389] on button "button" at bounding box center [947, 396] width 15 height 15
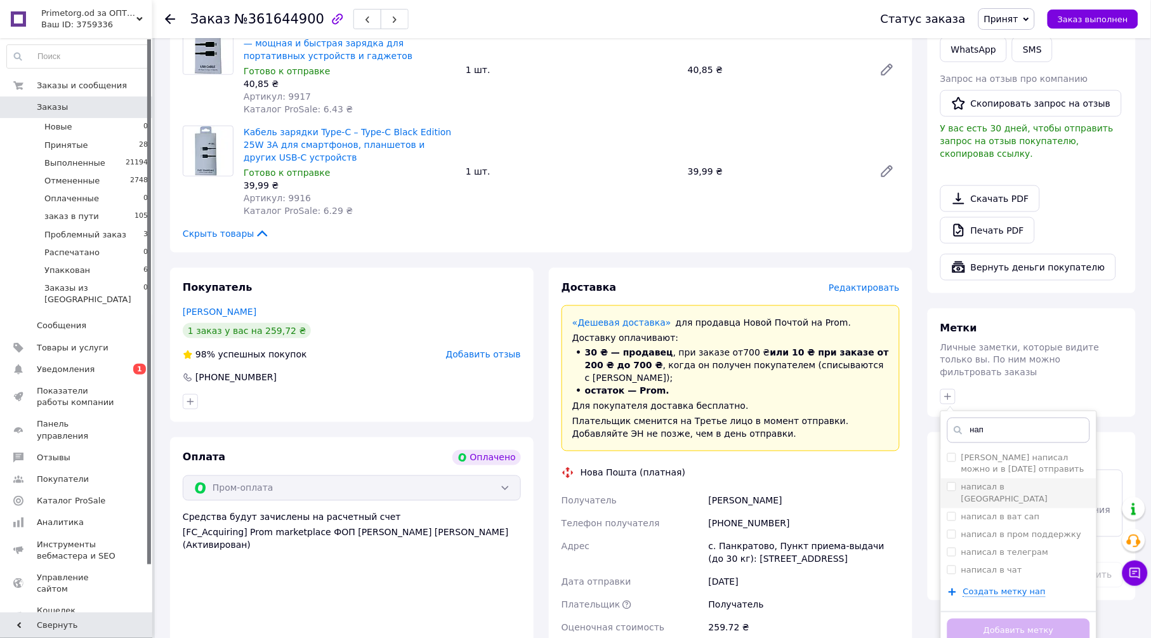
type input "нап"
click at [1004, 482] on label "написал в [GEOGRAPHIC_DATA]" at bounding box center [1004, 492] width 87 height 21
checkbox input "true"
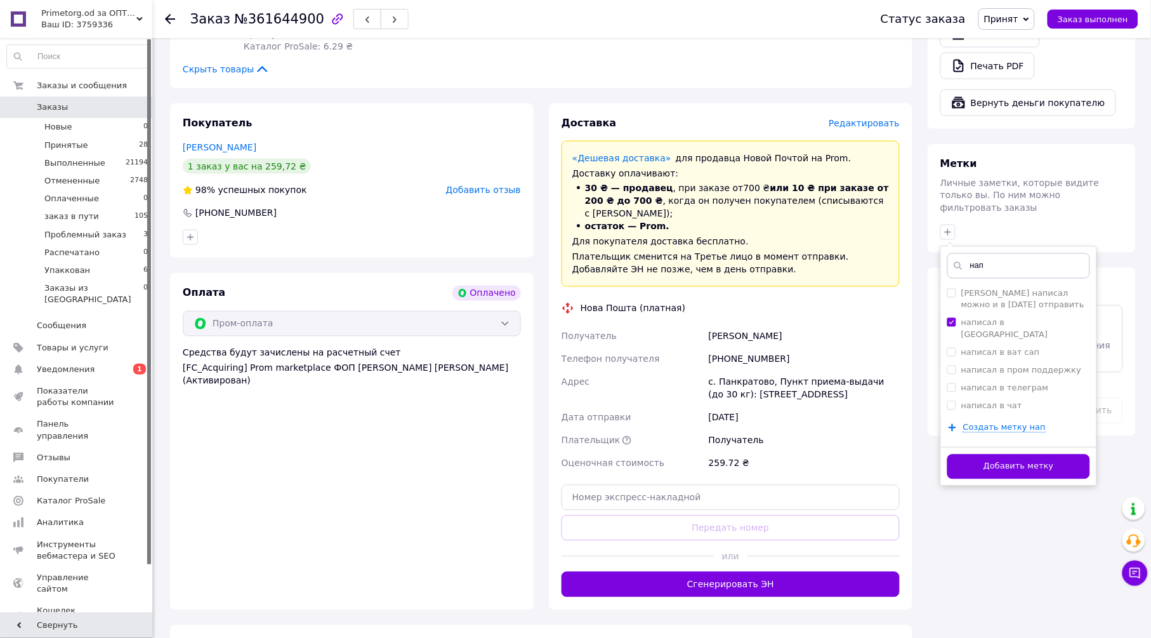
scroll to position [563, 0]
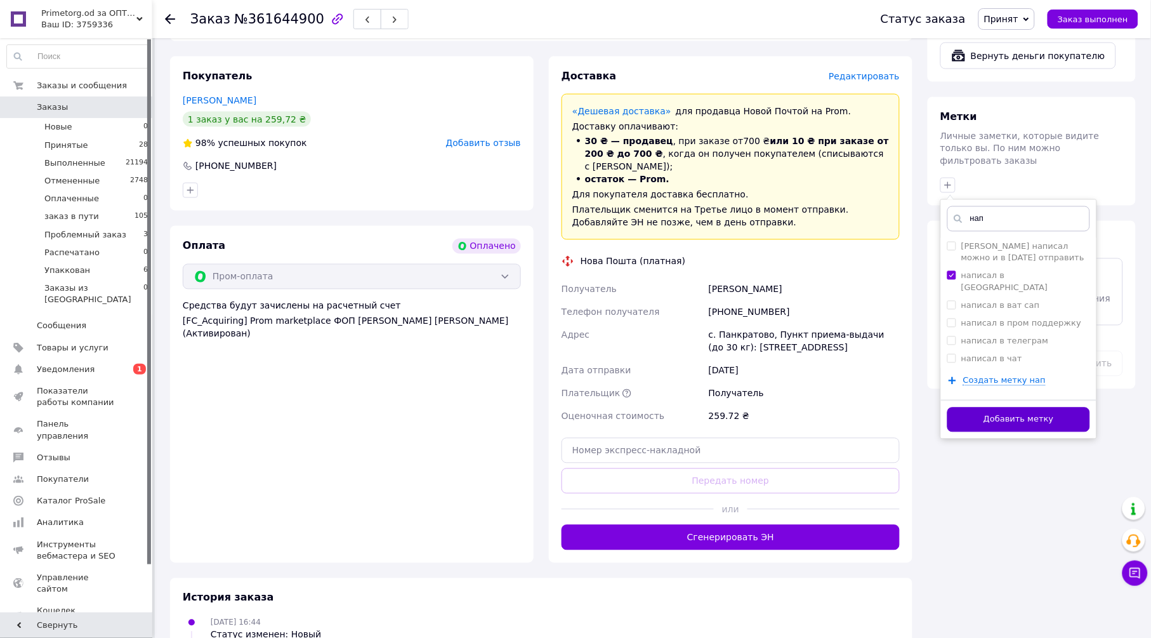
click at [1036, 407] on button "Добавить метку" at bounding box center [1018, 419] width 143 height 25
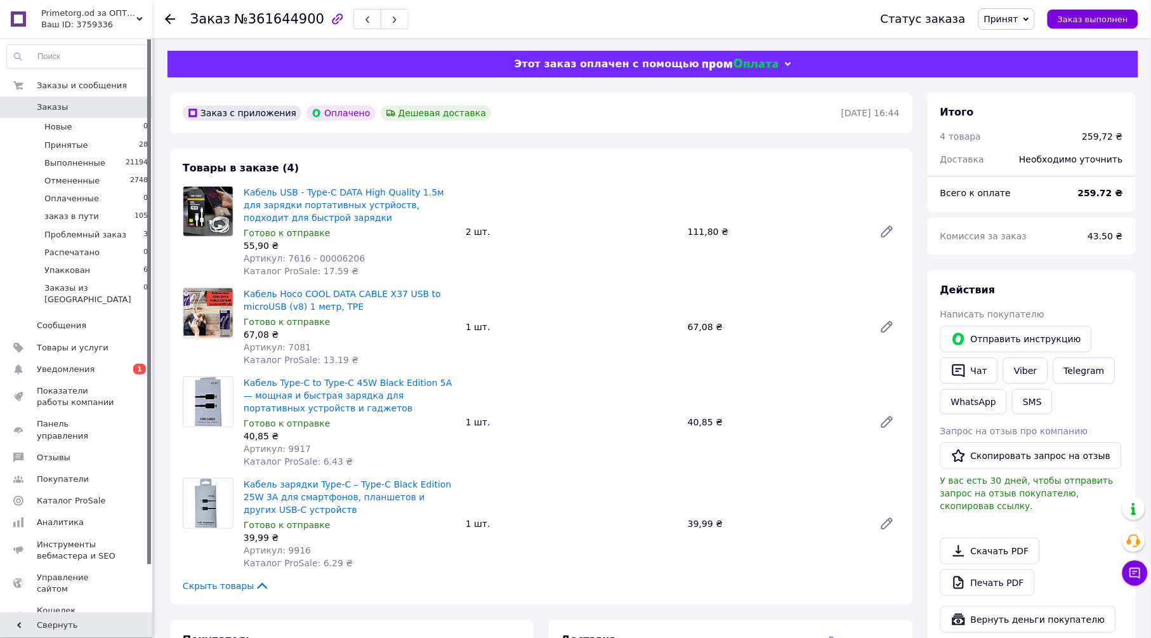
scroll to position [141, 0]
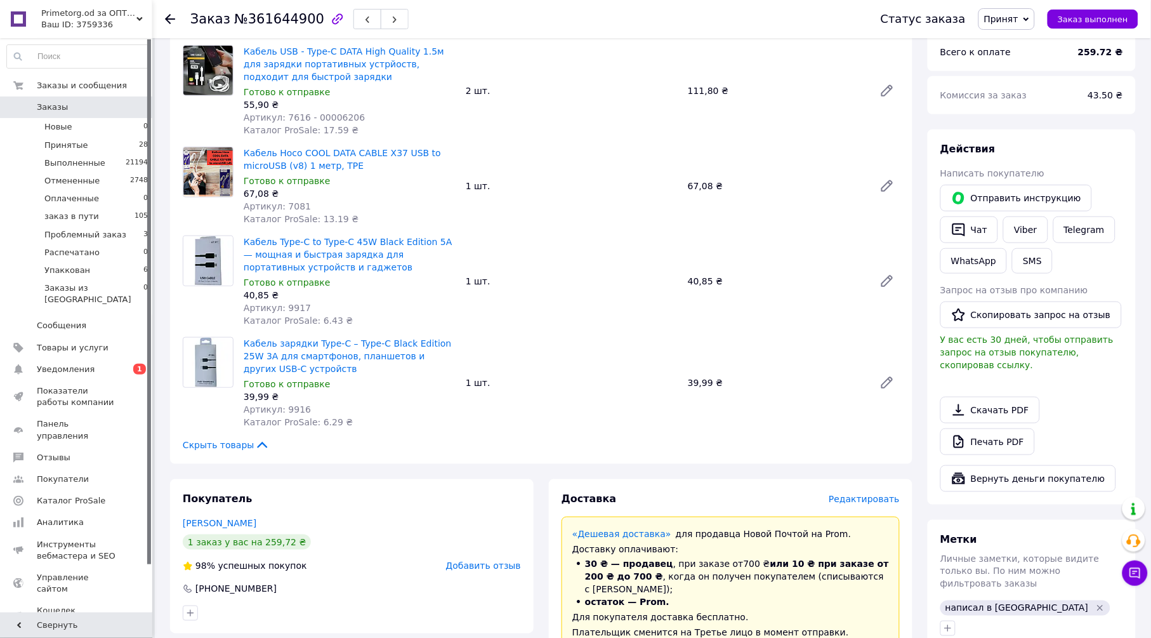
click at [173, 18] on use at bounding box center [170, 19] width 10 height 10
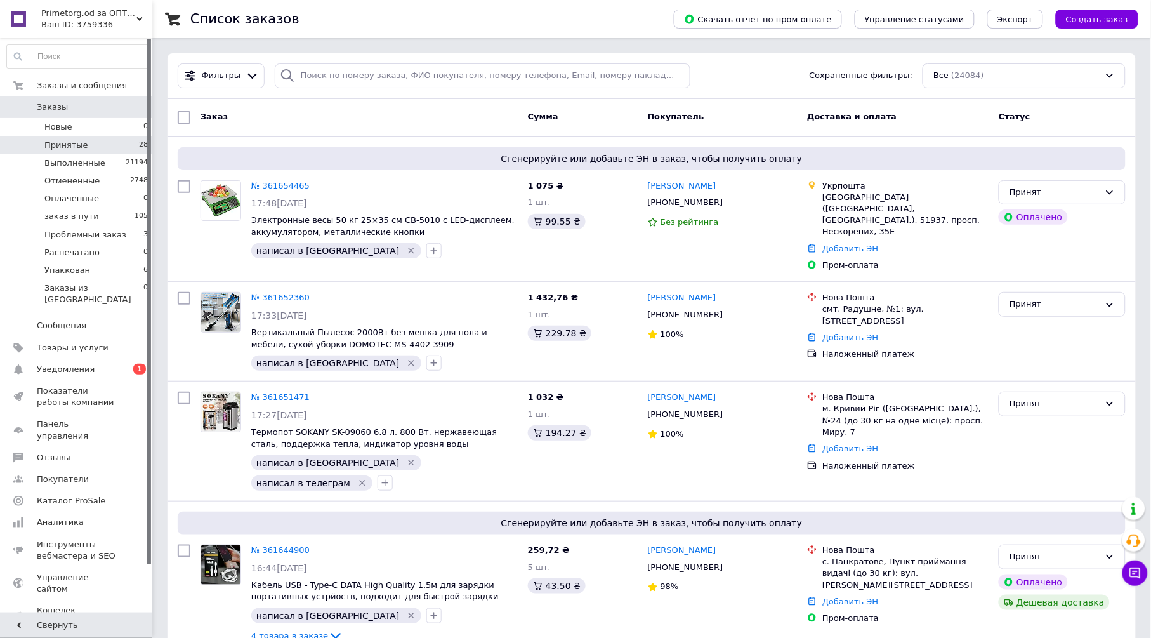
click at [96, 141] on li "Принятые 28" at bounding box center [77, 145] width 155 height 18
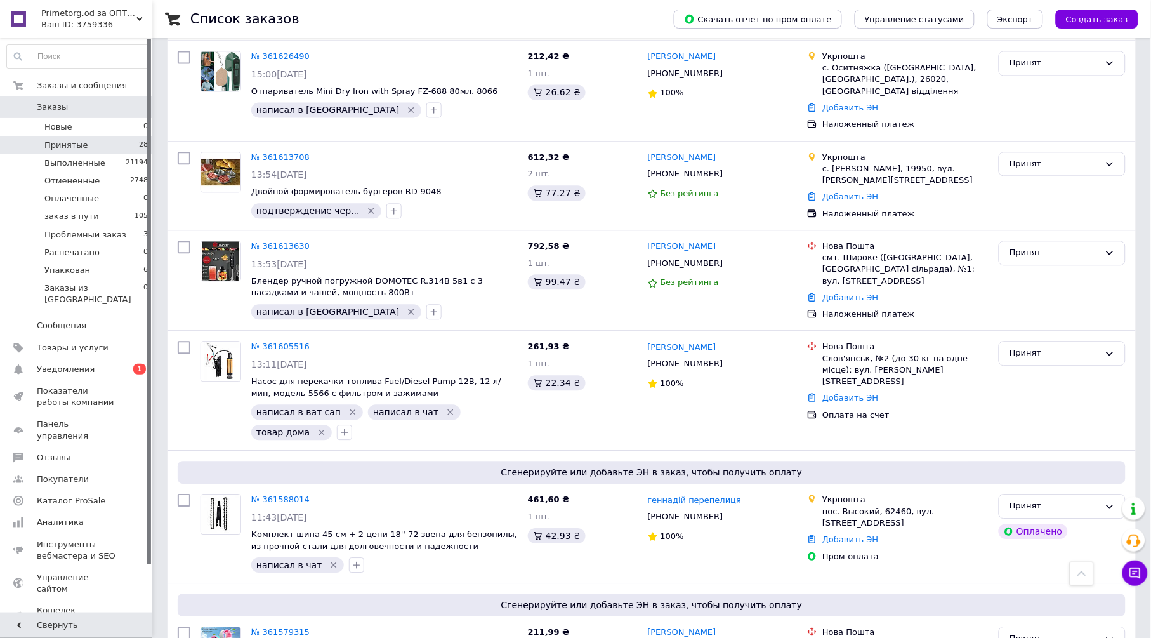
scroll to position [846, 0]
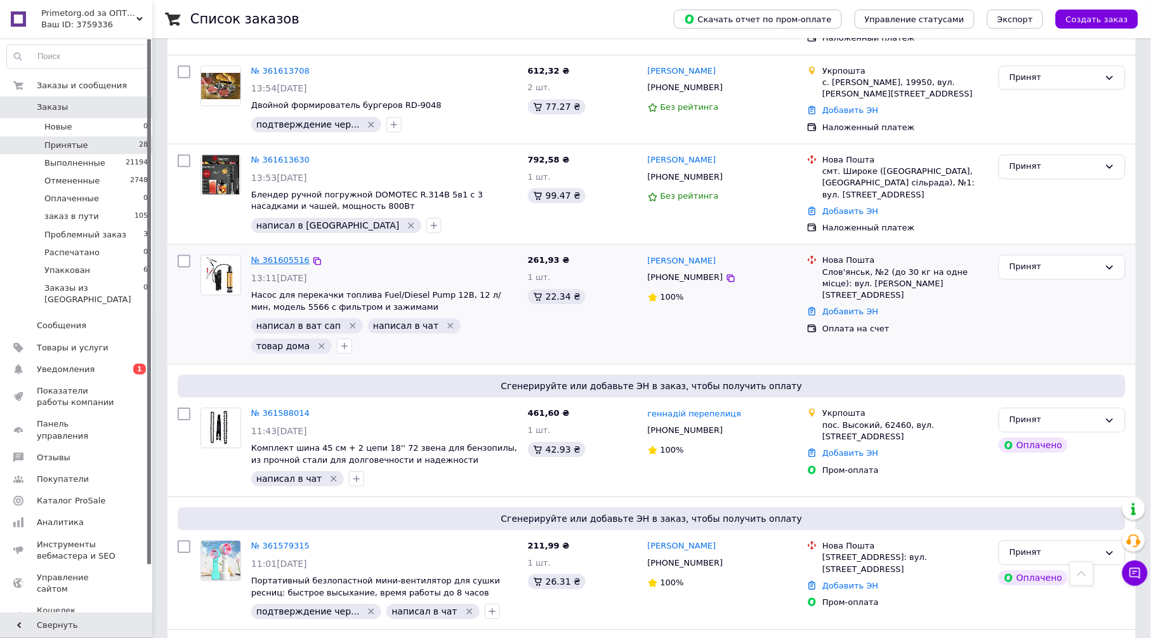
click at [283, 255] on link "№ 361605516" at bounding box center [280, 260] width 58 height 10
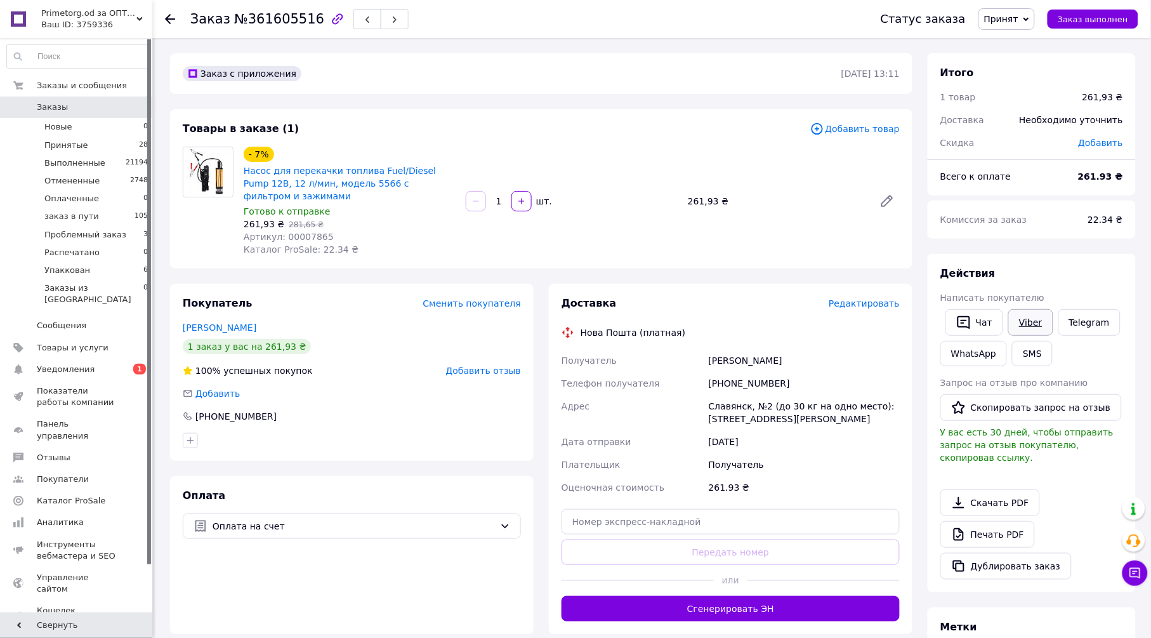
click at [1025, 322] on link "Viber" at bounding box center [1030, 322] width 44 height 27
click at [1077, 315] on link "Telegram" at bounding box center [1089, 322] width 62 height 27
click at [972, 350] on link "WhatsApp" at bounding box center [973, 353] width 67 height 25
click at [980, 324] on button "Чат" at bounding box center [974, 322] width 58 height 27
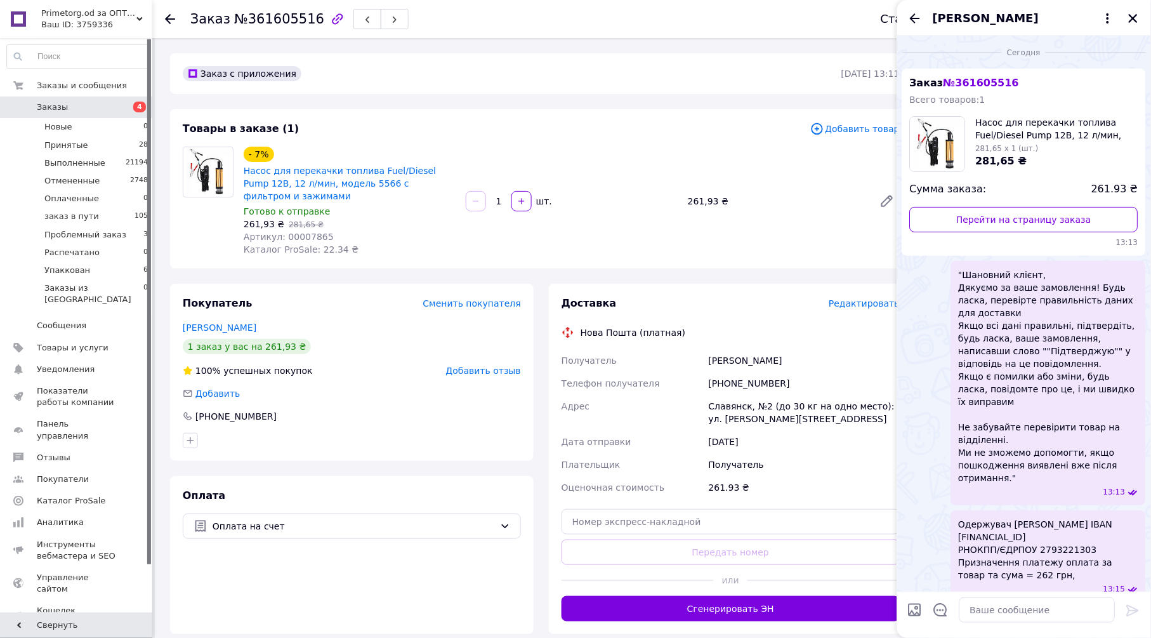
scroll to position [82, 0]
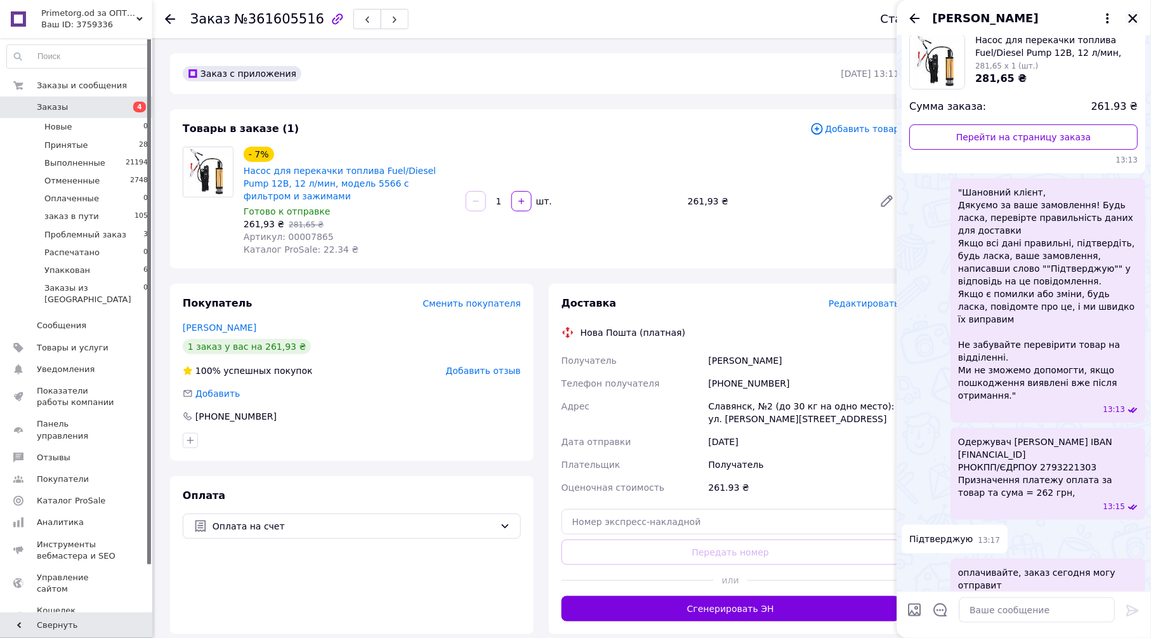
click at [1134, 20] on icon "Закрыть" at bounding box center [1133, 18] width 11 height 11
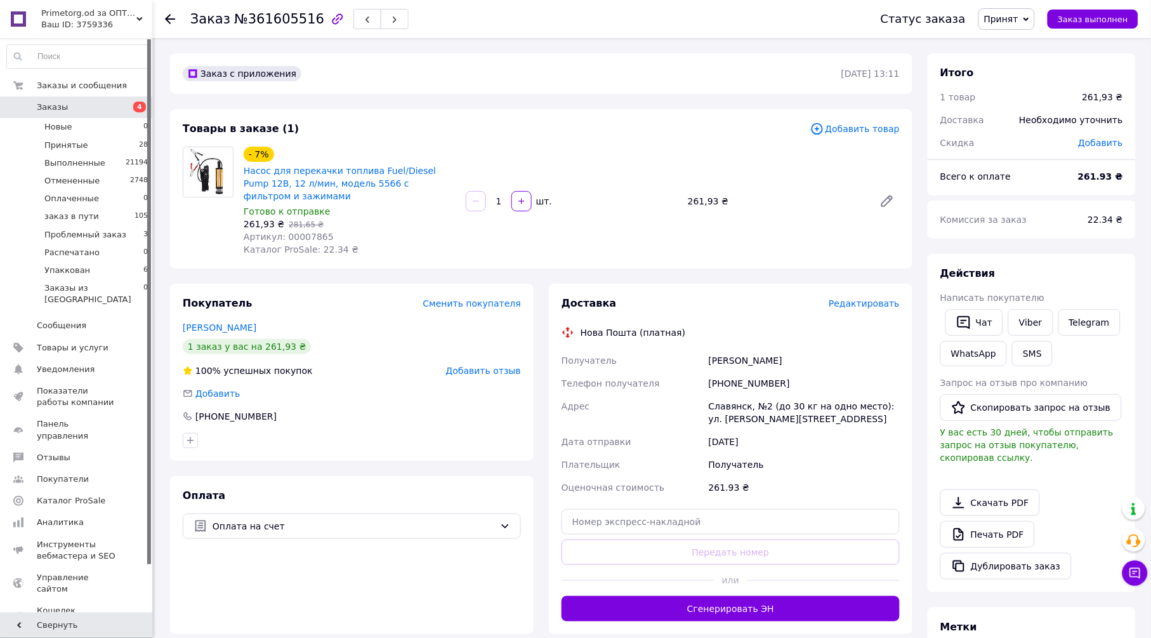
scroll to position [282, 0]
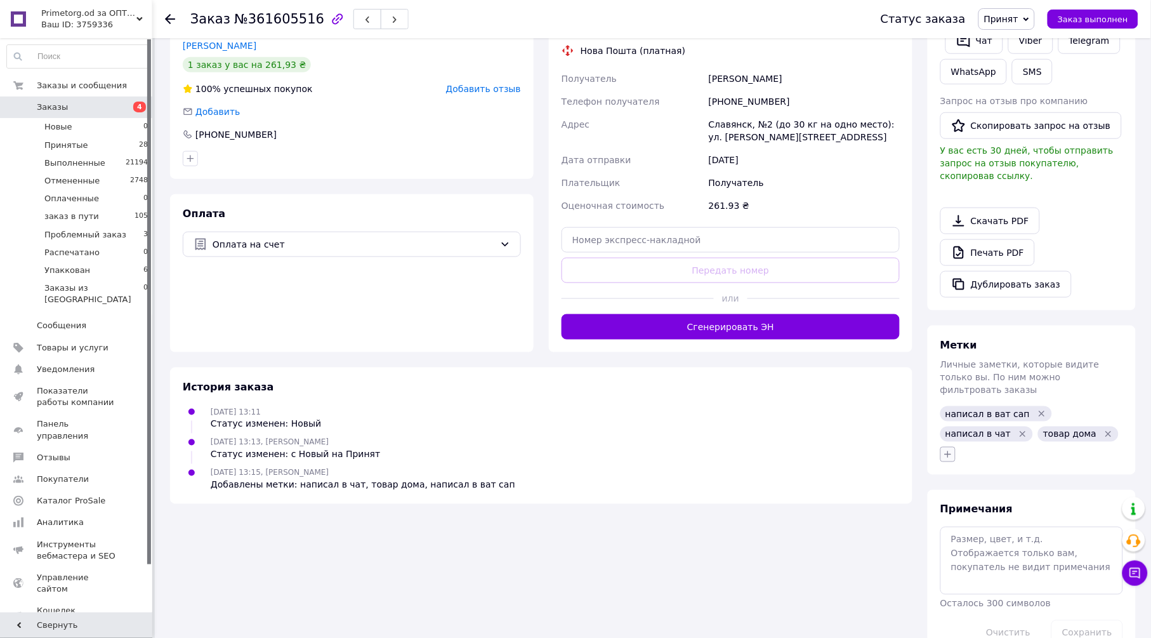
click at [952, 449] on icon "button" at bounding box center [948, 454] width 10 height 10
type input "ут"
click at [989, 511] on label "уточнить деньги" at bounding box center [998, 516] width 74 height 10
checkbox input "true"
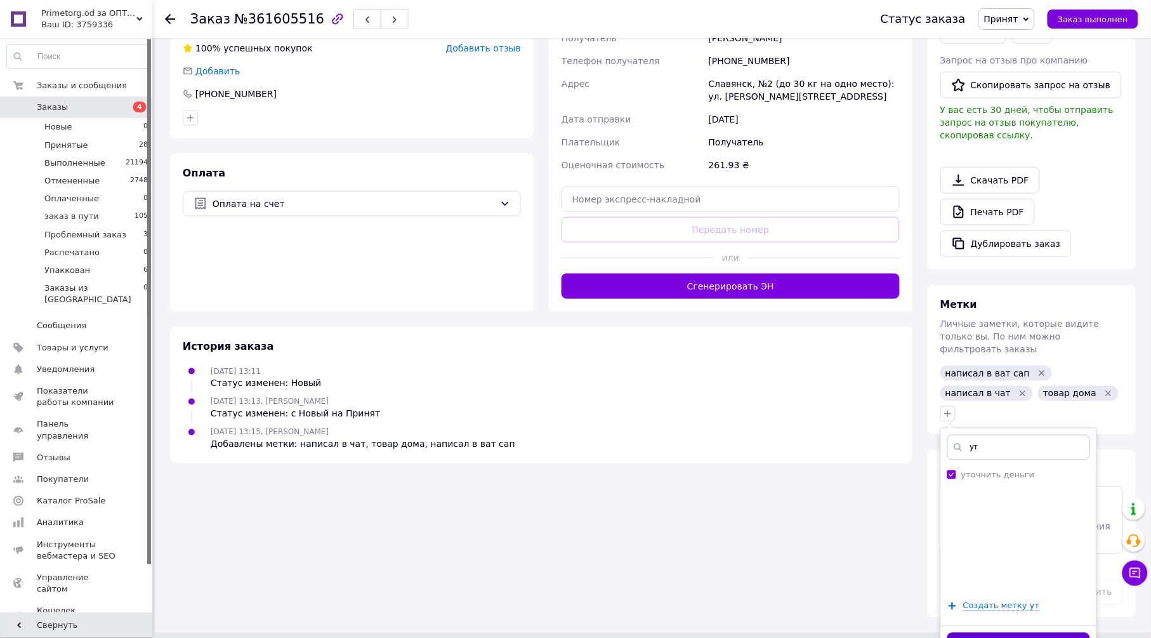
click at [997, 633] on button "Добавить метку" at bounding box center [1018, 645] width 143 height 25
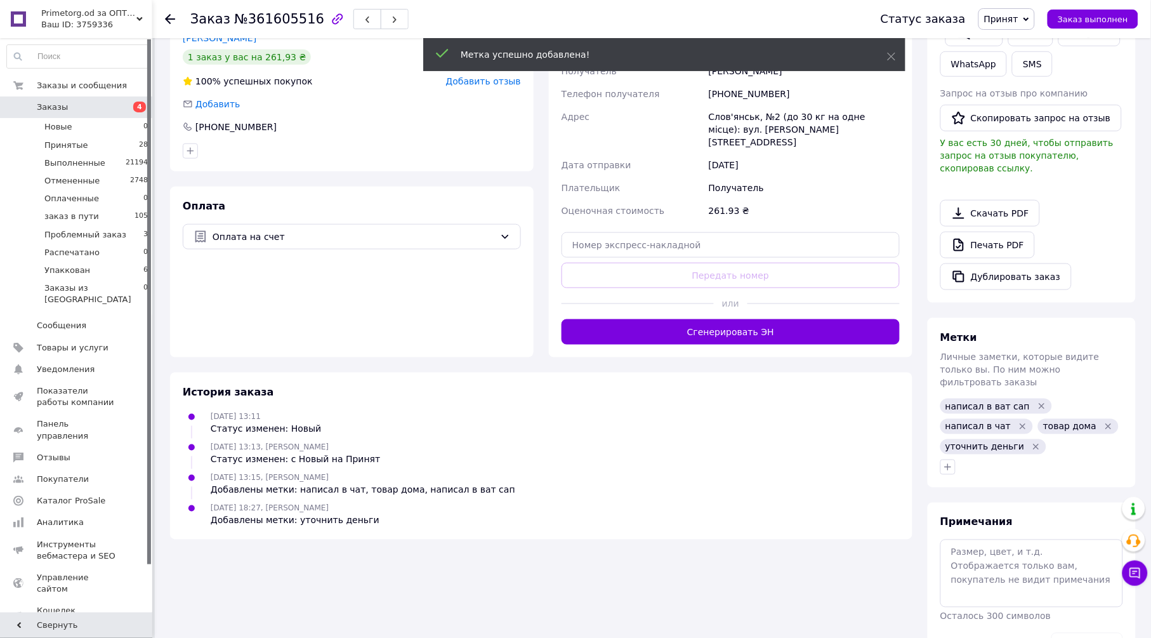
scroll to position [312, 0]
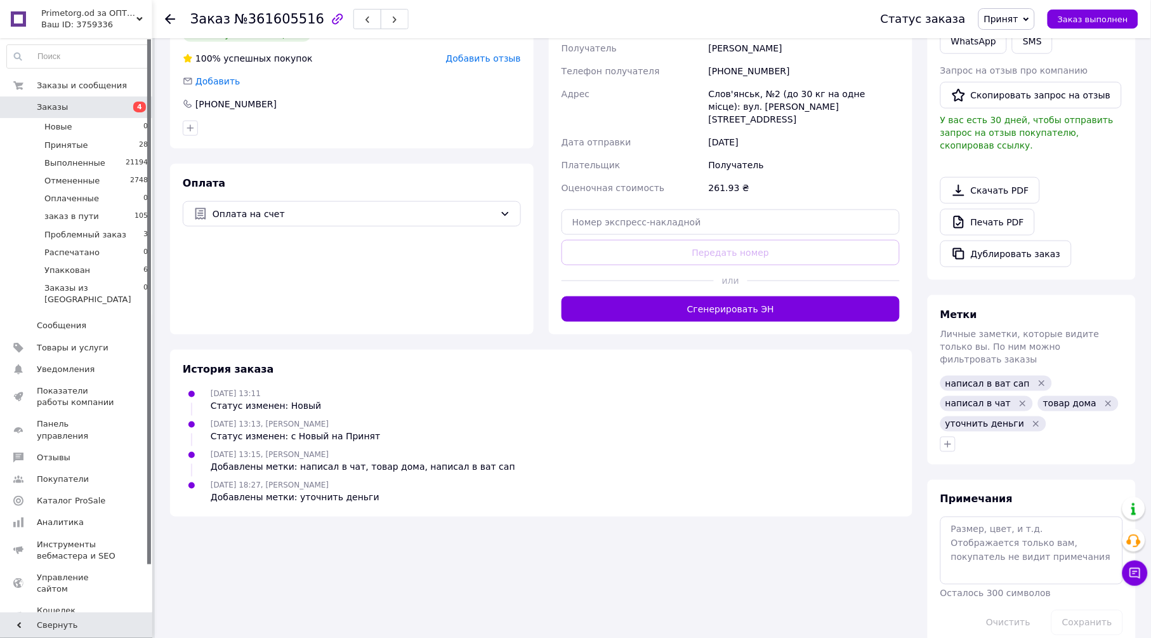
click at [174, 22] on icon at bounding box center [170, 19] width 10 height 10
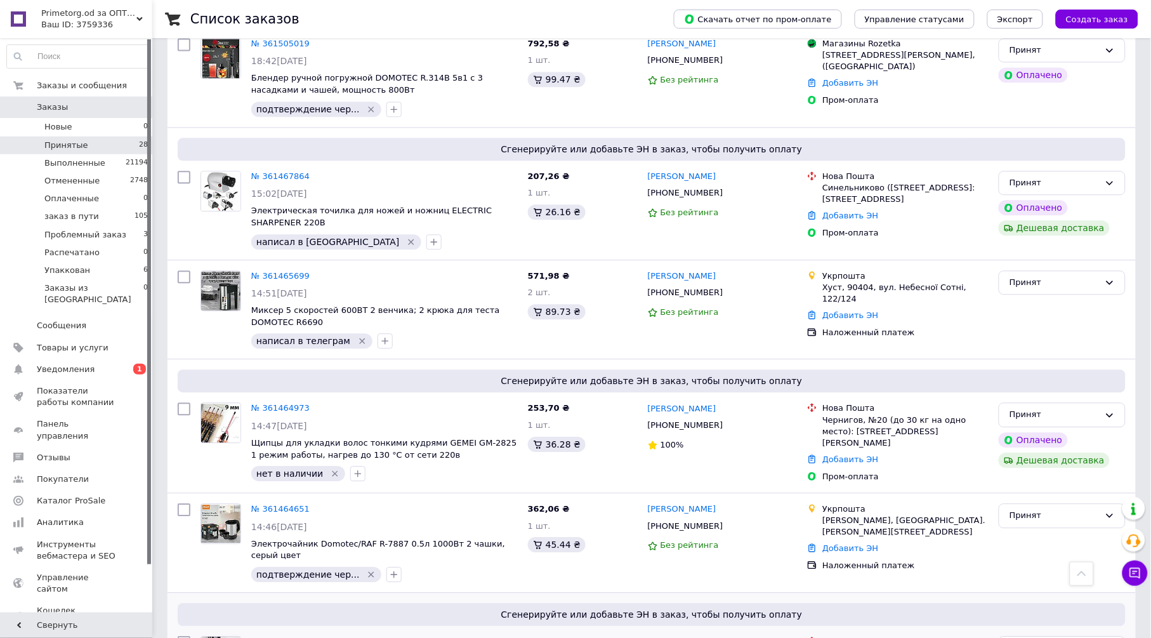
scroll to position [2215, 0]
click at [56, 364] on span "Уведомления" at bounding box center [66, 369] width 58 height 11
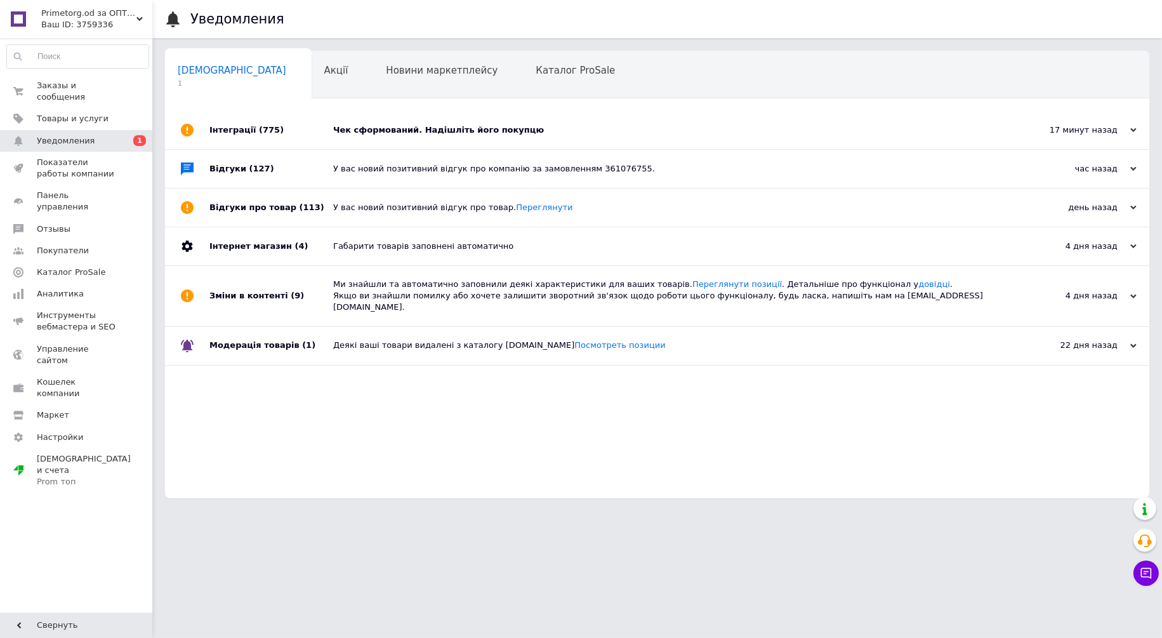
click at [403, 128] on div "Чек сформований. Надішліть його покупцю" at bounding box center [671, 129] width 676 height 11
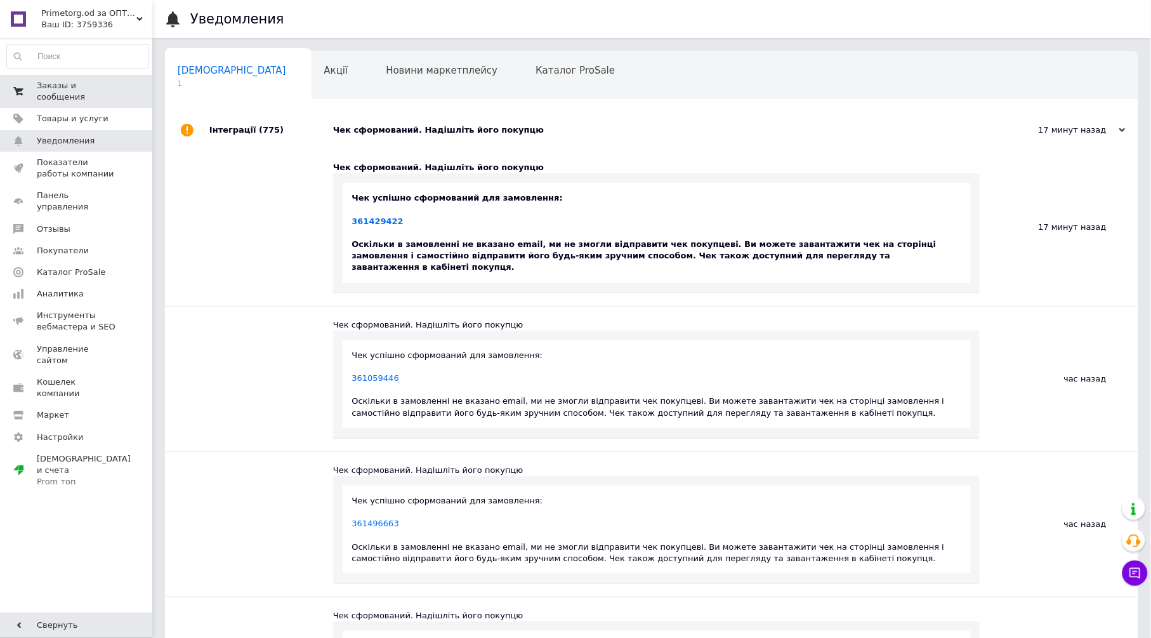
click at [118, 82] on span "0 0" at bounding box center [134, 91] width 35 height 23
